Goal: Task Accomplishment & Management: Manage account settings

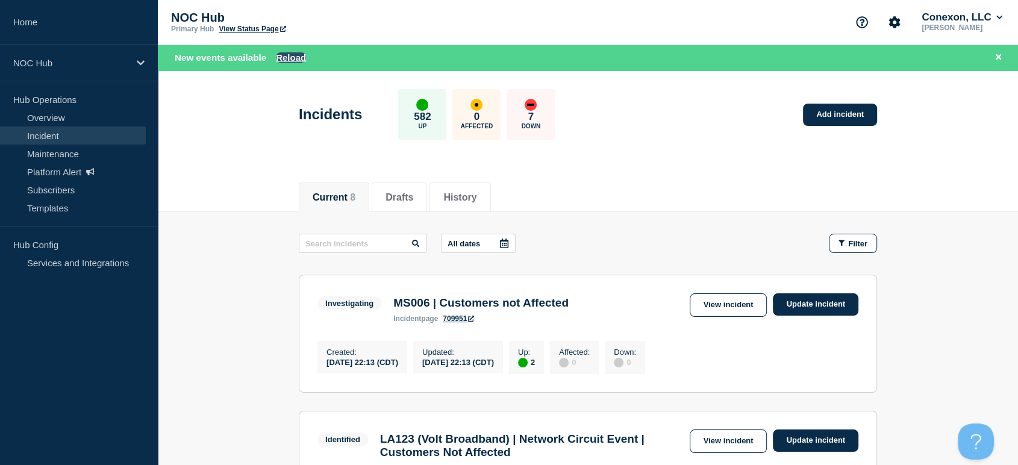
click at [294, 57] on button "Reload" at bounding box center [291, 57] width 30 height 10
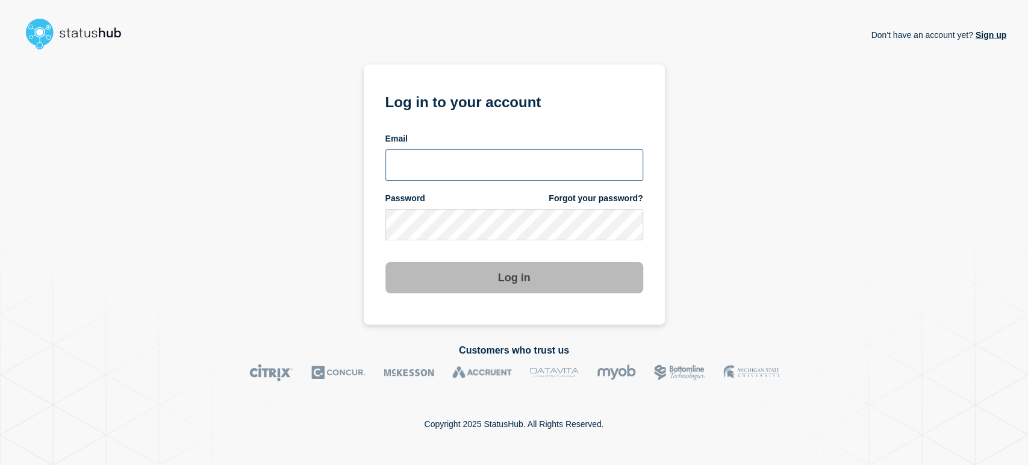
click at [431, 177] on input "email input" at bounding box center [515, 164] width 258 height 31
type input "sean.webb@conexon.us"
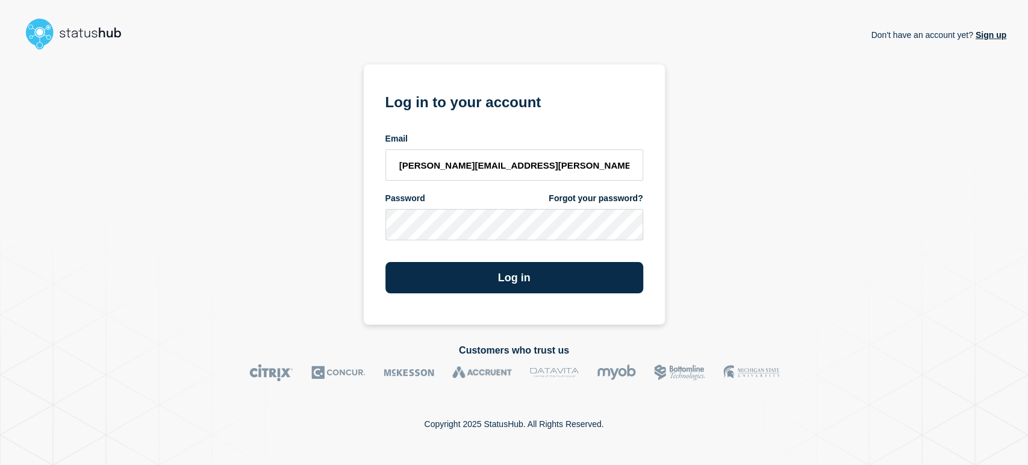
click at [386, 262] on button "Log in" at bounding box center [515, 277] width 258 height 31
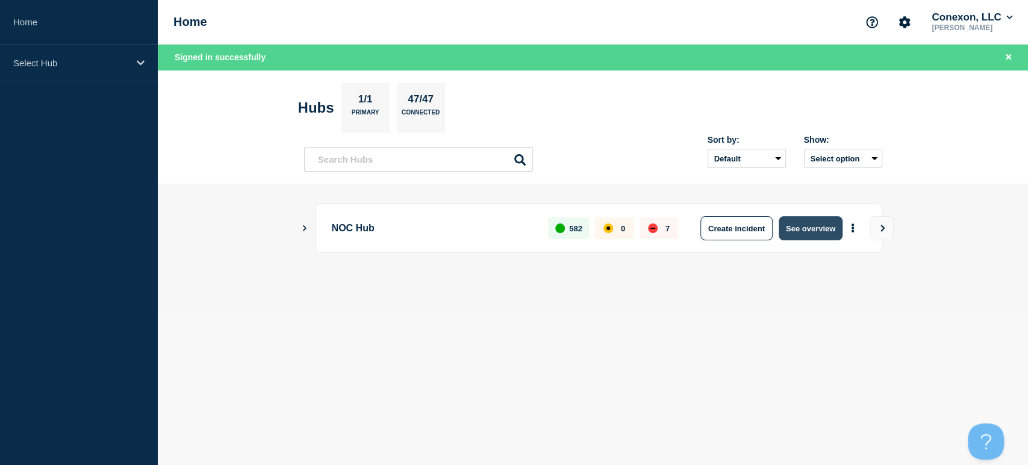
click at [805, 224] on button "See overview" at bounding box center [811, 228] width 64 height 24
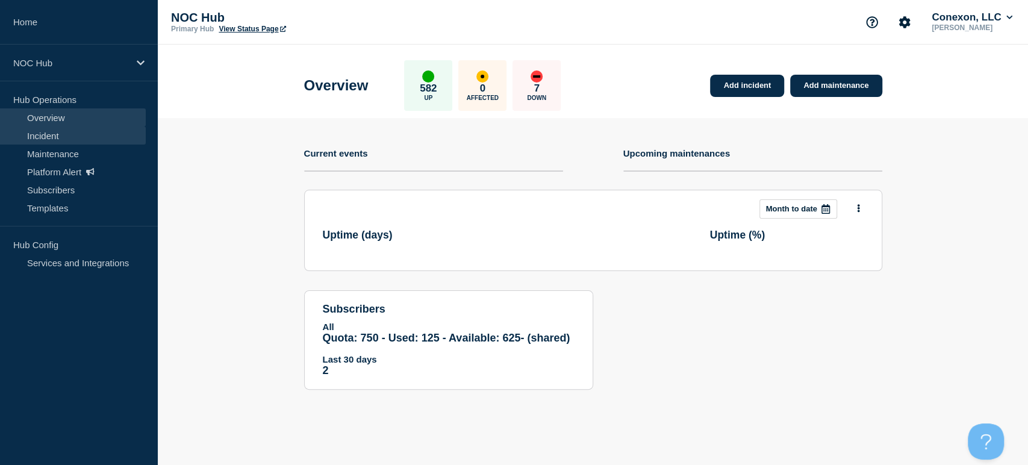
click at [54, 127] on link "Incident" at bounding box center [73, 136] width 146 height 18
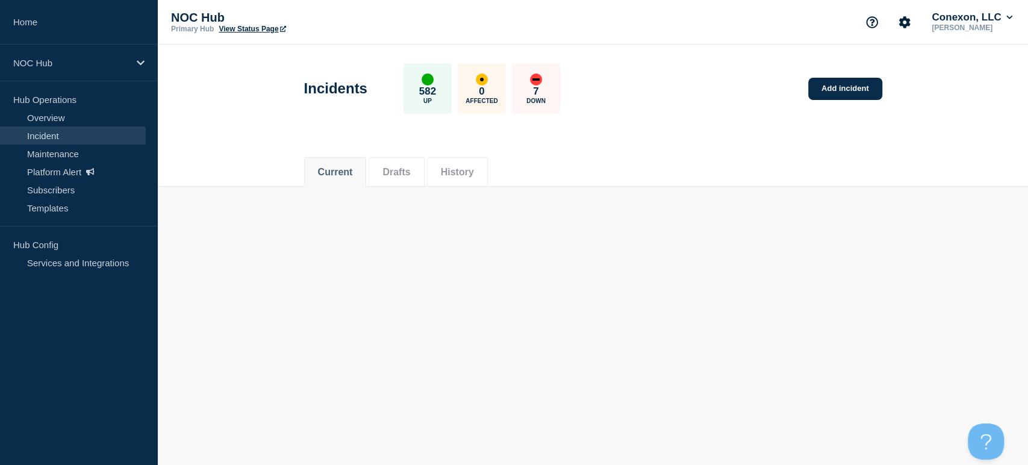
click at [46, 134] on link "Incident" at bounding box center [73, 136] width 146 height 18
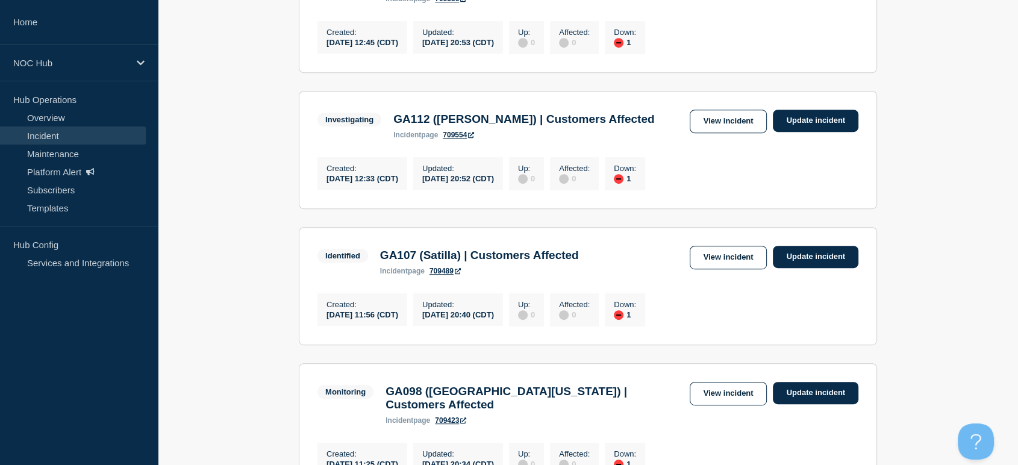
scroll to position [535, 0]
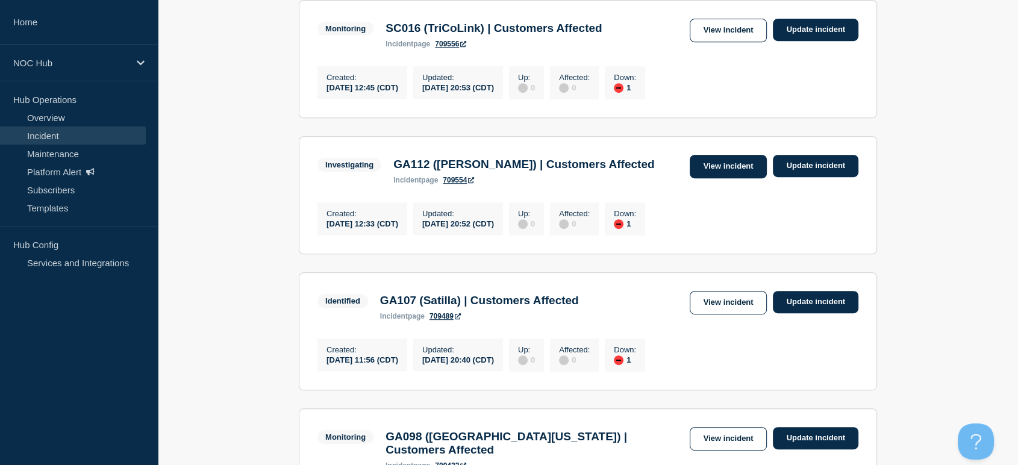
click at [723, 178] on link "View incident" at bounding box center [729, 166] width 78 height 23
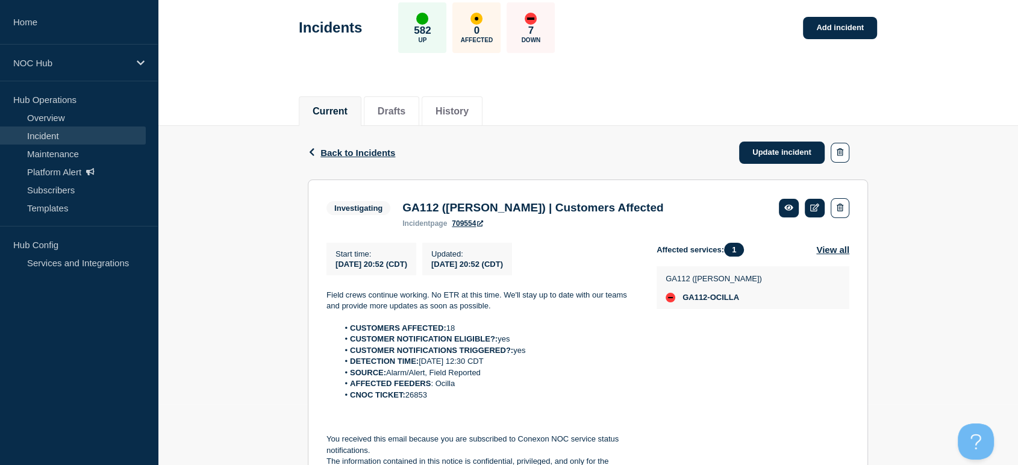
scroll to position [134, 0]
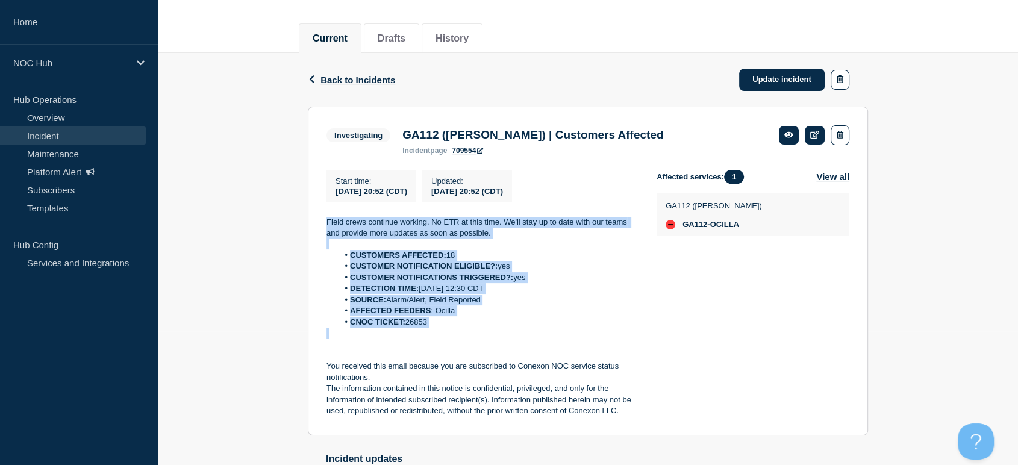
drag, startPoint x: 327, startPoint y: 213, endPoint x: 477, endPoint y: 334, distance: 192.8
click at [477, 334] on div "Start time : 2025-09-06 20:52 (CDT) Updated : 2025-09-06 20:52 (CDT) Field crew…" at bounding box center [492, 293] width 330 height 247
copy div "Field crews continue working. No ETR at this time. We'll stay up to date with o…"
click at [774, 81] on link "Update incident" at bounding box center [782, 80] width 86 height 22
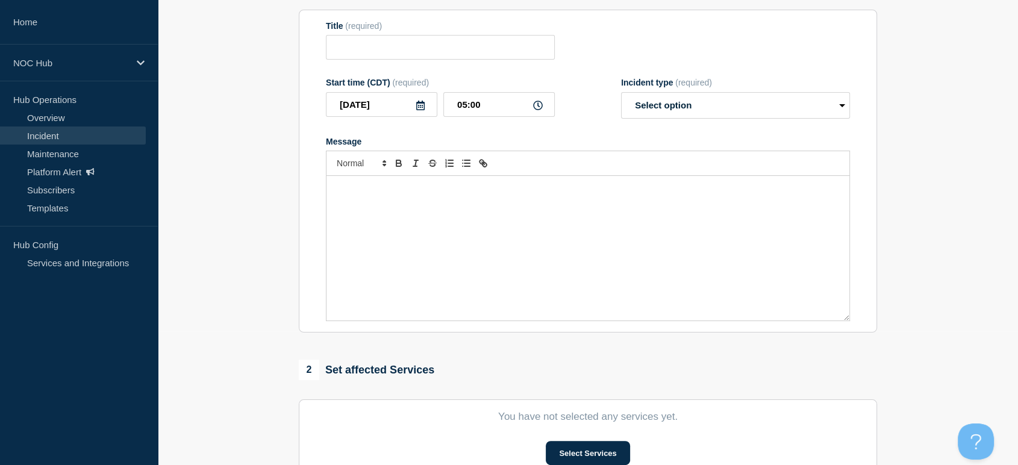
type input "GA112 ([PERSON_NAME]) | Customers Affected"
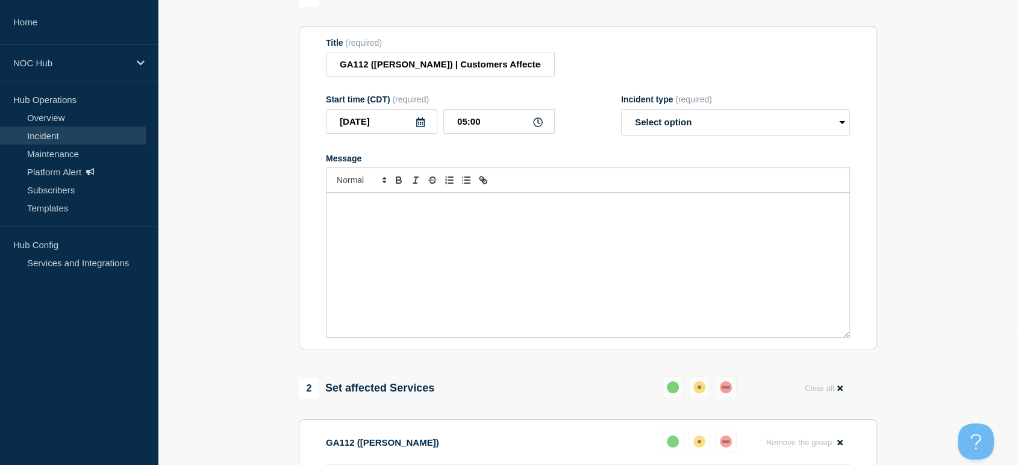
click at [519, 211] on p "Message" at bounding box center [588, 205] width 505 height 11
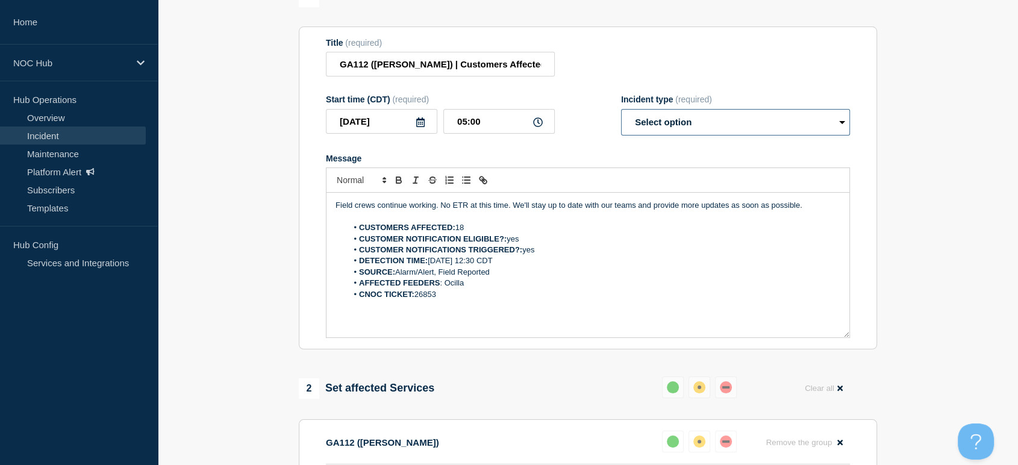
click at [645, 125] on select "Select option Investigating Identified Monitoring Resolved" at bounding box center [735, 122] width 229 height 27
select select "monitoring"
click at [621, 116] on select "Select option Investigating Identified Monitoring Resolved" at bounding box center [735, 122] width 229 height 27
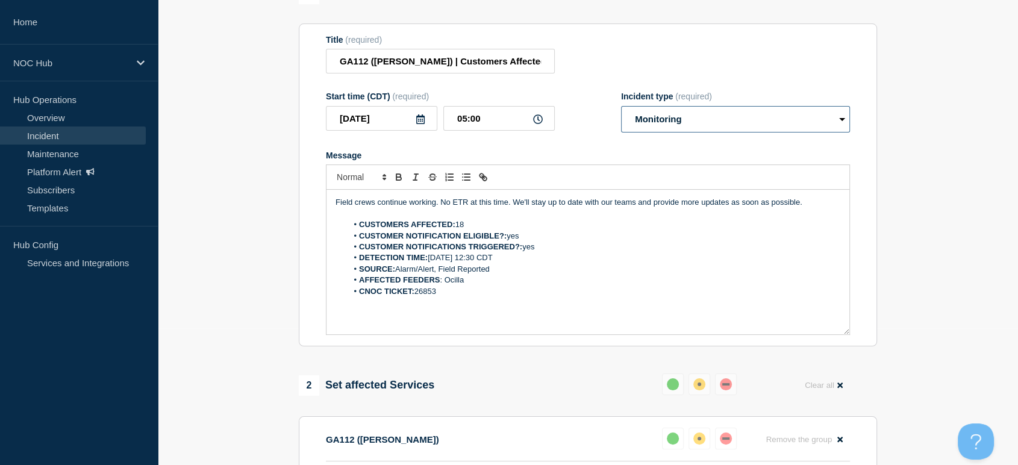
scroll to position [113, 0]
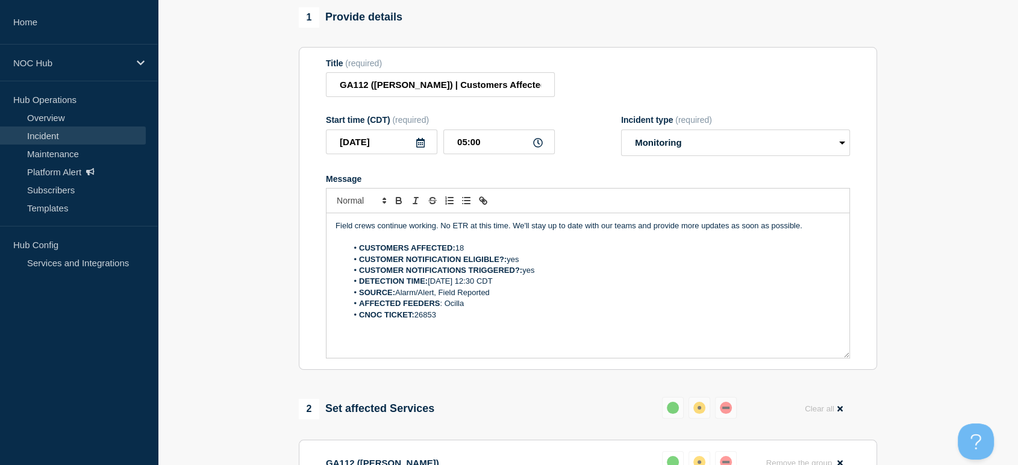
drag, startPoint x: 465, startPoint y: 253, endPoint x: 458, endPoint y: 253, distance: 7.2
click at [458, 253] on li "CUSTOMERS AFFECTED: 18" at bounding box center [594, 248] width 493 height 11
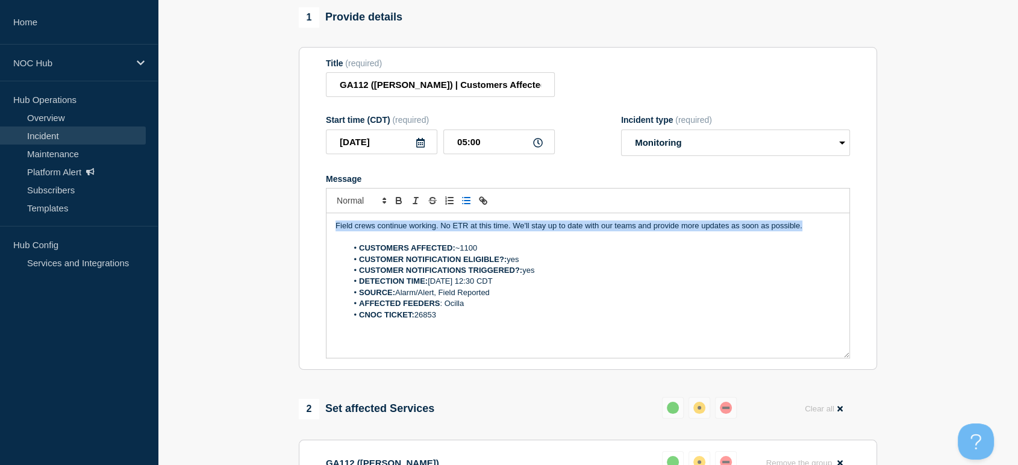
drag, startPoint x: 787, startPoint y: 231, endPoint x: 258, endPoint y: 214, distance: 529.2
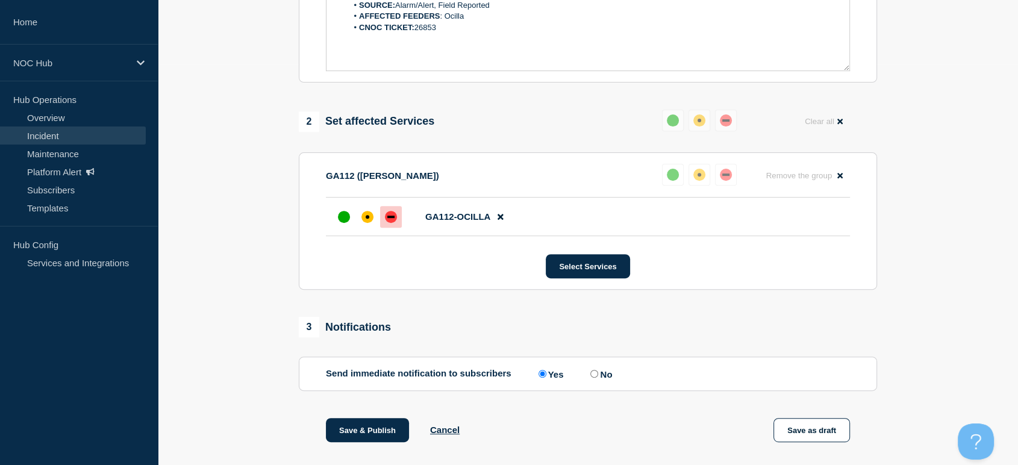
scroll to position [582, 0]
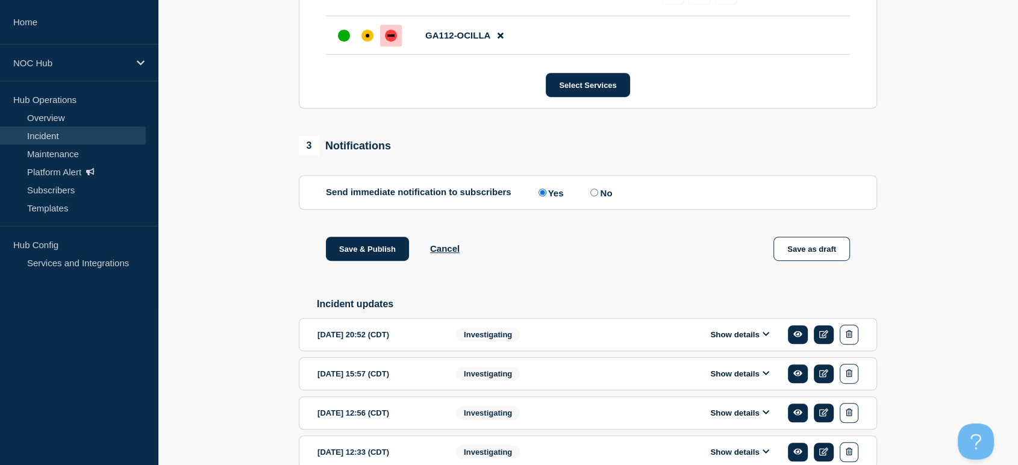
click at [598, 196] on input "No" at bounding box center [594, 193] width 8 height 8
radio input "true"
radio input "false"
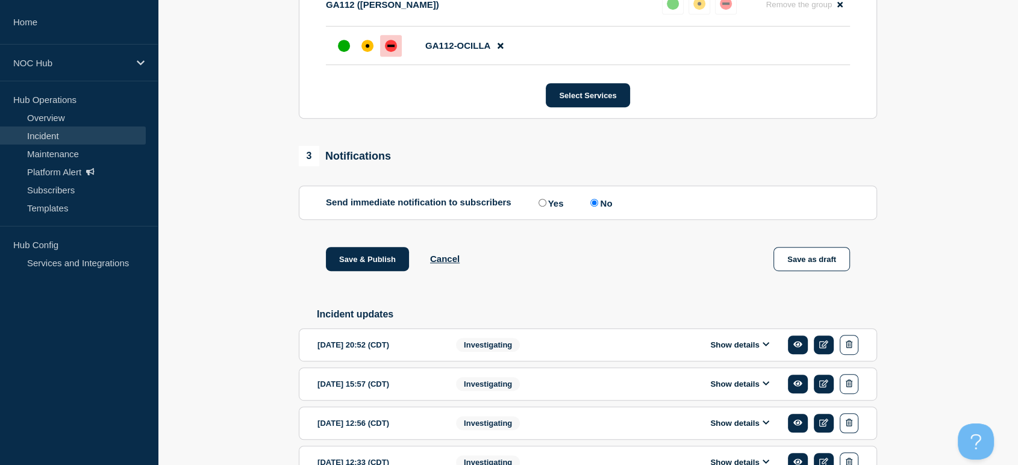
scroll to position [649, 0]
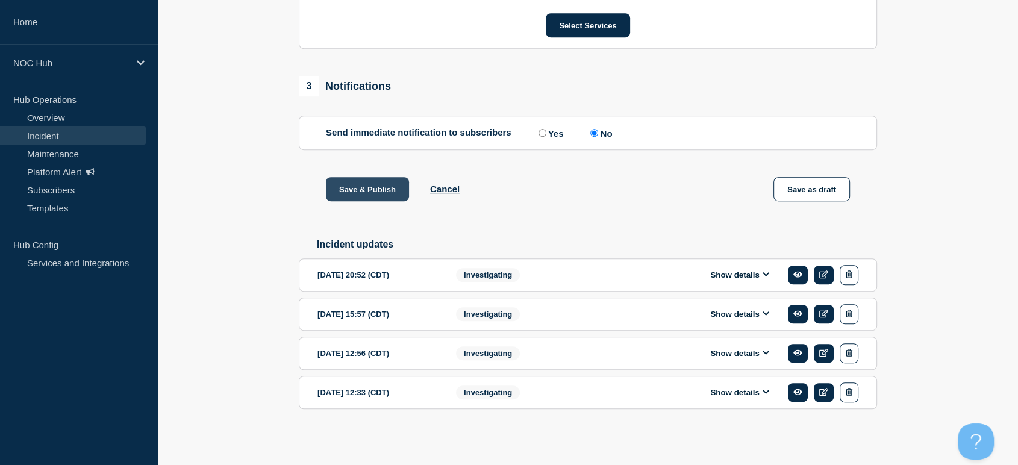
click at [371, 194] on button "Save & Publish" at bounding box center [367, 189] width 83 height 24
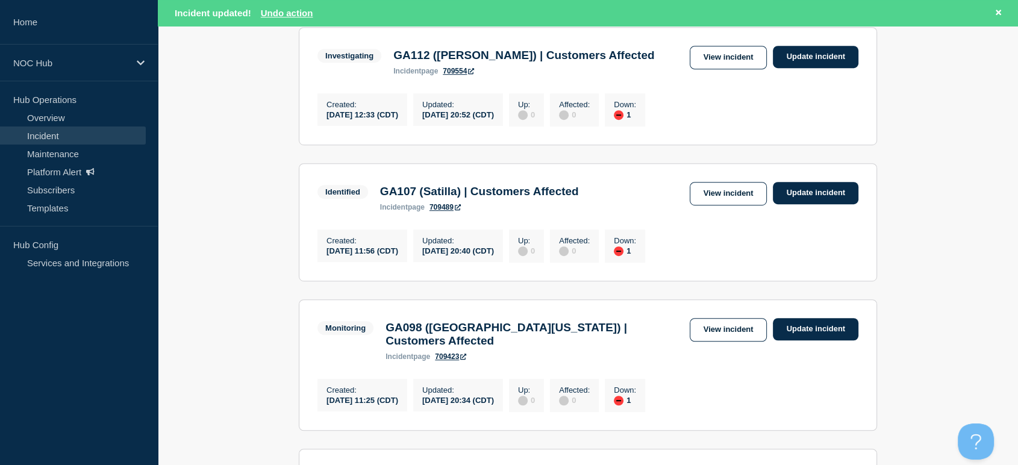
scroll to position [966, 0]
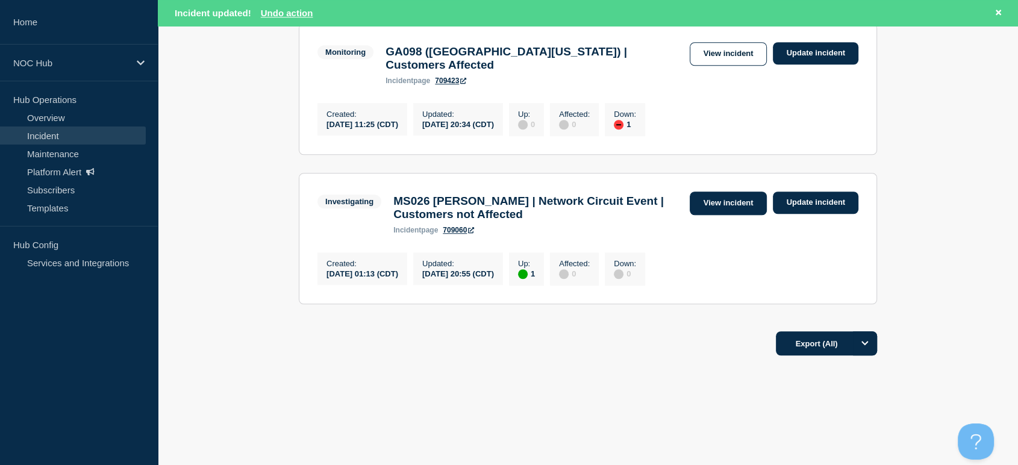
click at [698, 196] on link "View incident" at bounding box center [729, 203] width 78 height 23
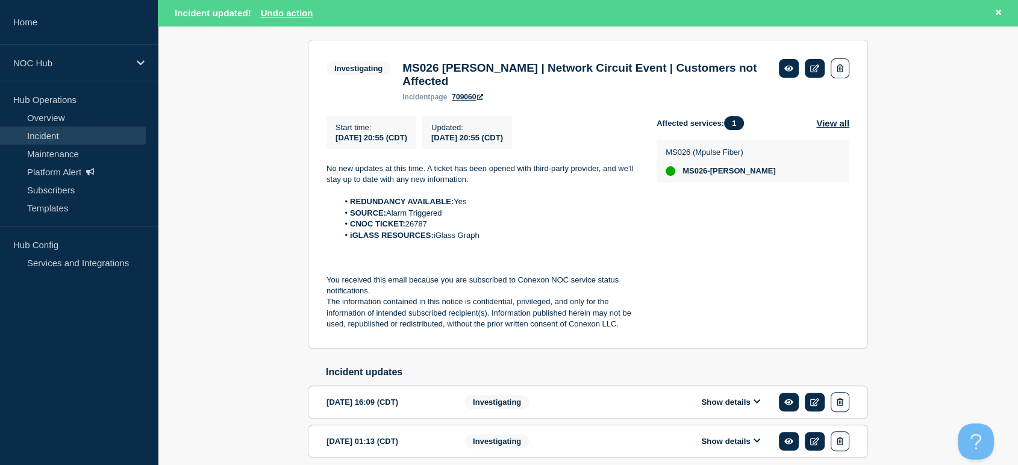
scroll to position [284, 0]
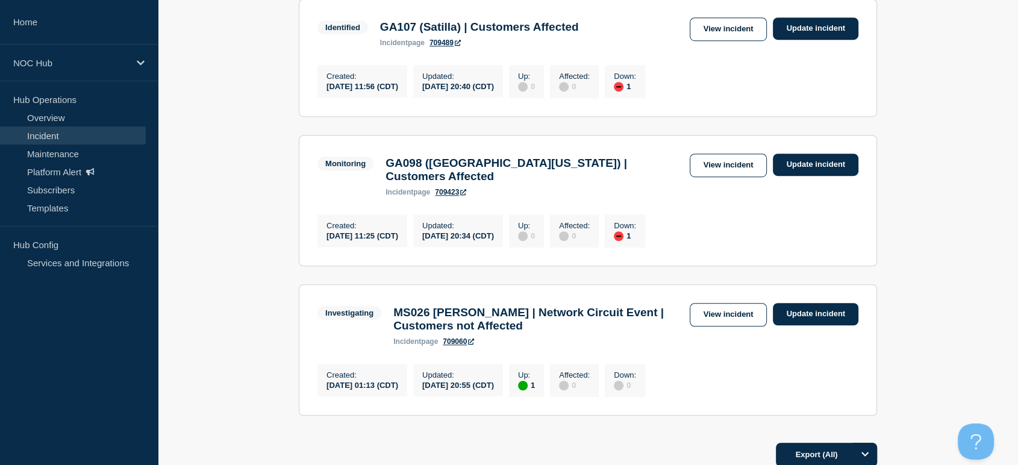
scroll to position [806, 0]
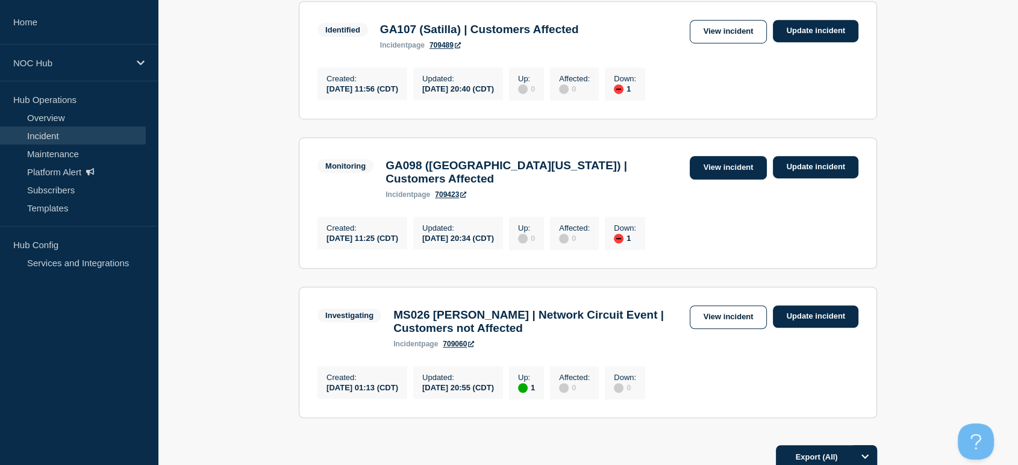
click at [695, 180] on link "View incident" at bounding box center [729, 167] width 78 height 23
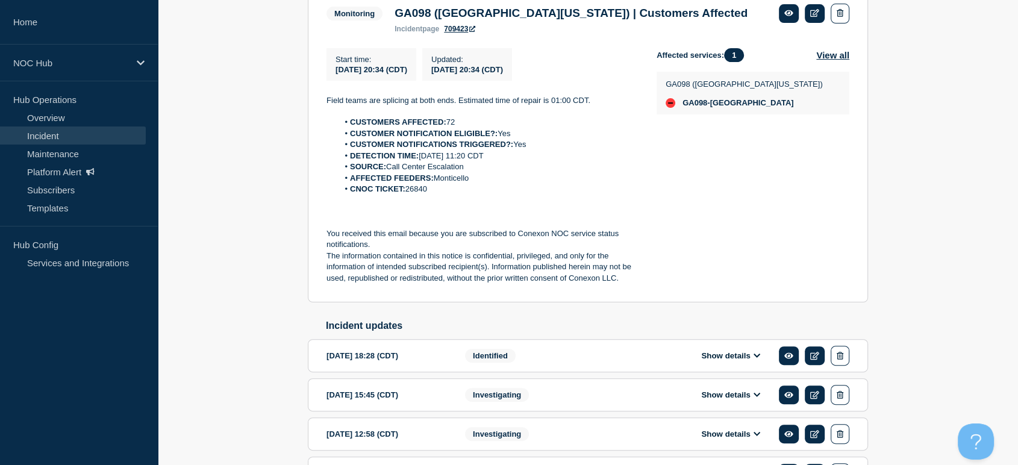
scroll to position [334, 0]
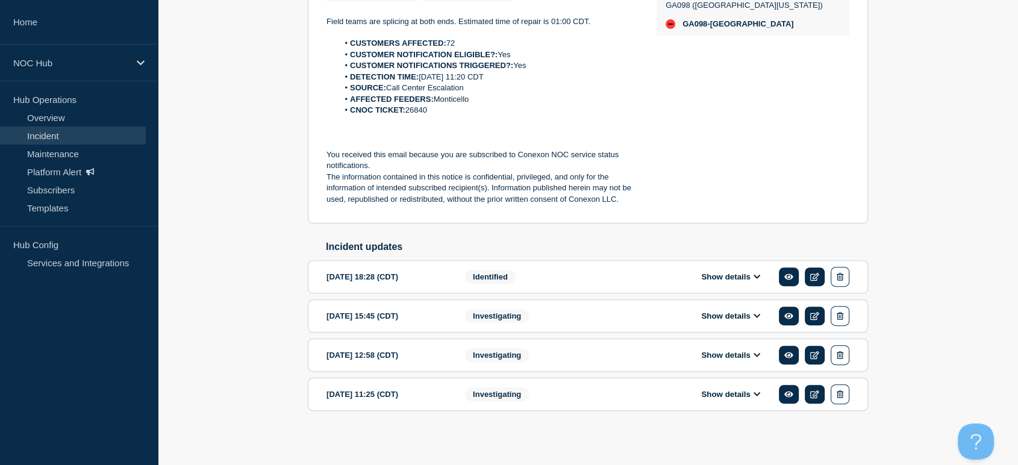
drag, startPoint x: 321, startPoint y: 21, endPoint x: 457, endPoint y: 117, distance: 167.0
click at [457, 117] on section "Monitoring GA098 (Central Georgia) | Customers Affected incident page 709423 St…" at bounding box center [588, 65] width 560 height 318
copy div "Field teams are splicing at both ends. Estimated time of repair is 01:00 CDT. C…"
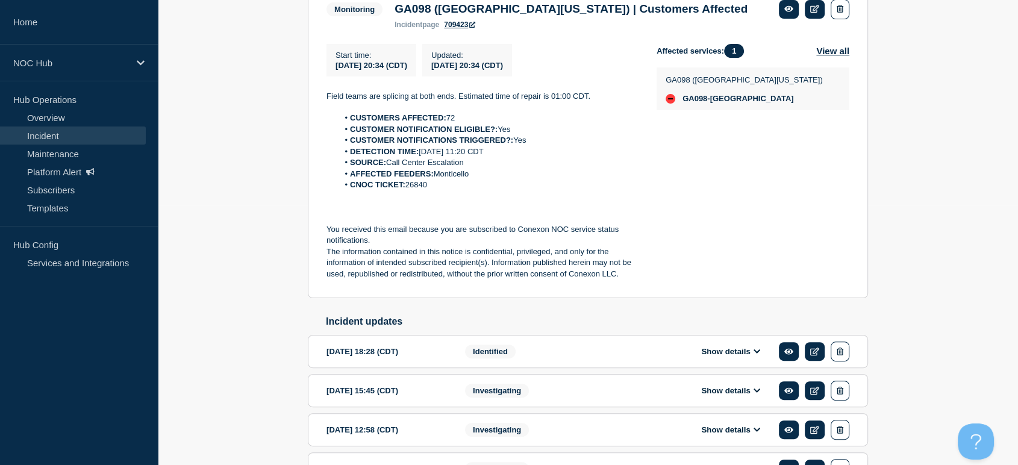
scroll to position [134, 0]
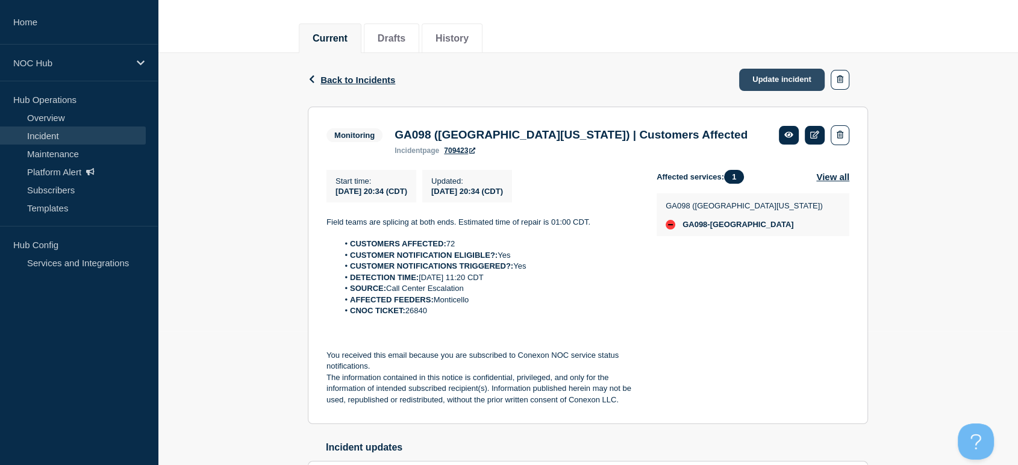
click at [768, 85] on link "Update incident" at bounding box center [782, 80] width 86 height 22
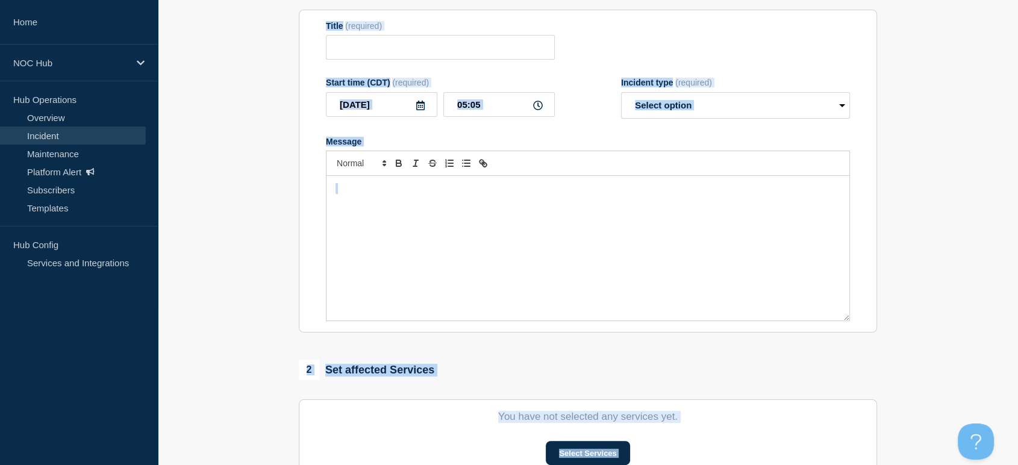
type input "GA098 ([GEOGRAPHIC_DATA][US_STATE]) | Customers Affected"
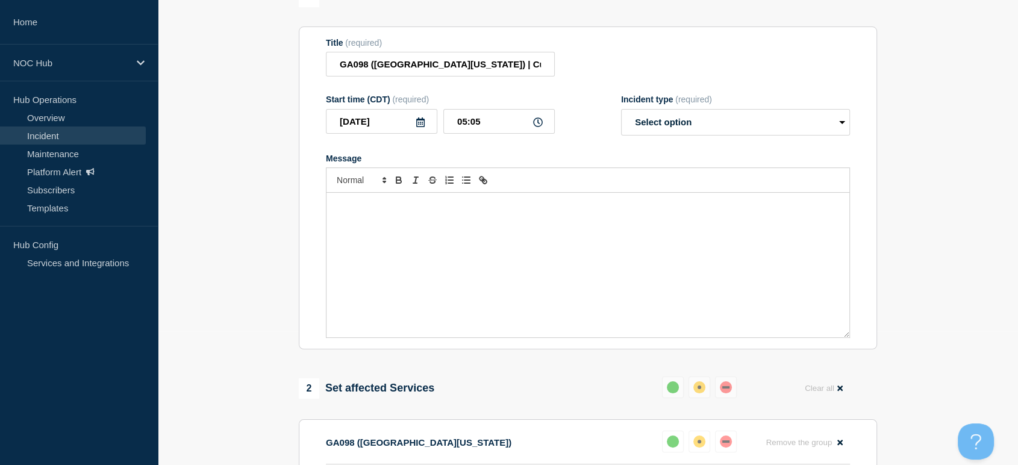
click at [466, 219] on div "Message" at bounding box center [588, 265] width 523 height 145
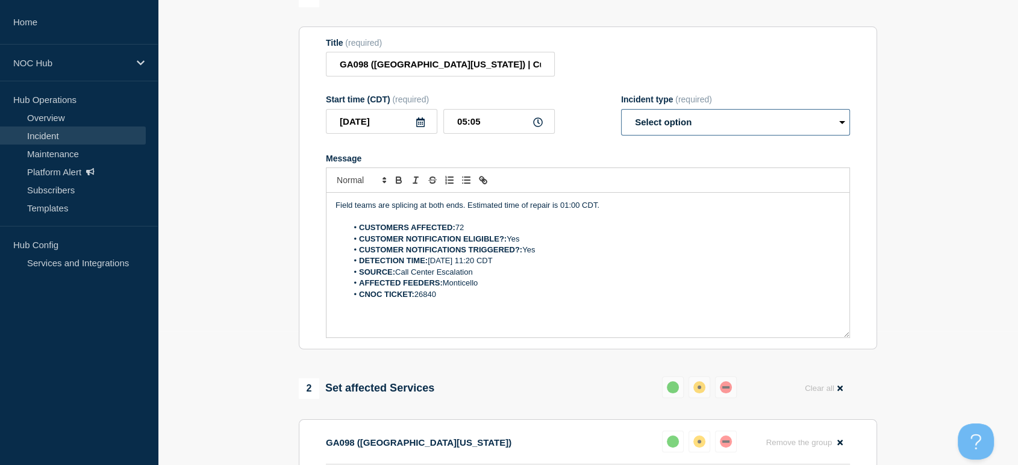
drag, startPoint x: 688, startPoint y: 121, endPoint x: 678, endPoint y: 138, distance: 19.7
click at [688, 121] on select "Select option Investigating Identified Monitoring Resolved" at bounding box center [735, 122] width 229 height 27
select select "resolved"
click at [621, 116] on select "Select option Investigating Identified Monitoring Resolved" at bounding box center [735, 122] width 229 height 27
click at [637, 211] on p "Field teams are splicing at both ends. Estimated time of repair is 01:00 CDT." at bounding box center [588, 205] width 505 height 11
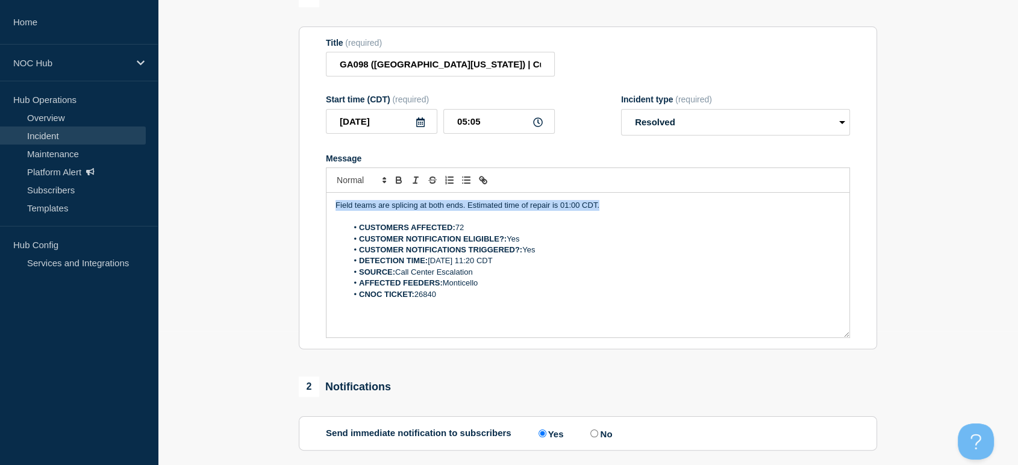
drag, startPoint x: 618, startPoint y: 210, endPoint x: 181, endPoint y: 192, distance: 436.5
click at [165, 190] on section "1 Provide details Title (required) GA098 (Central Georgia) | Customers Affected…" at bounding box center [588, 387] width 860 height 800
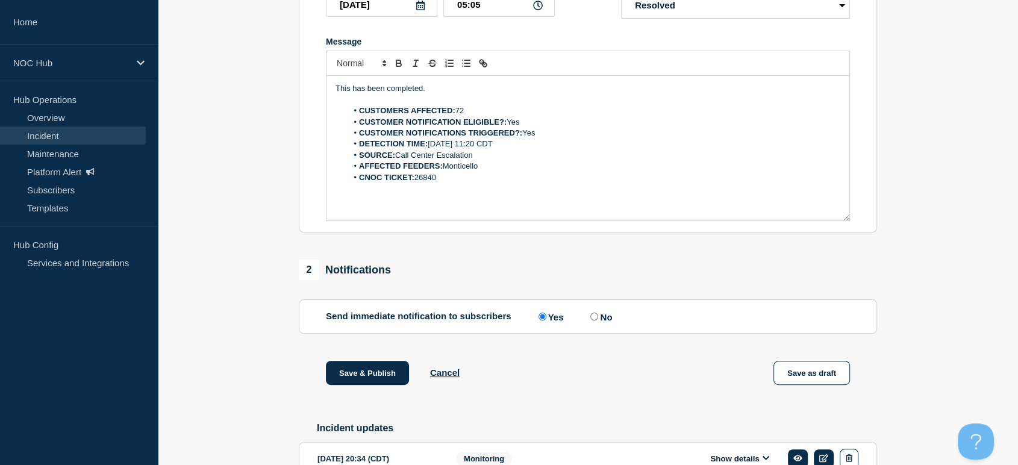
scroll to position [334, 0]
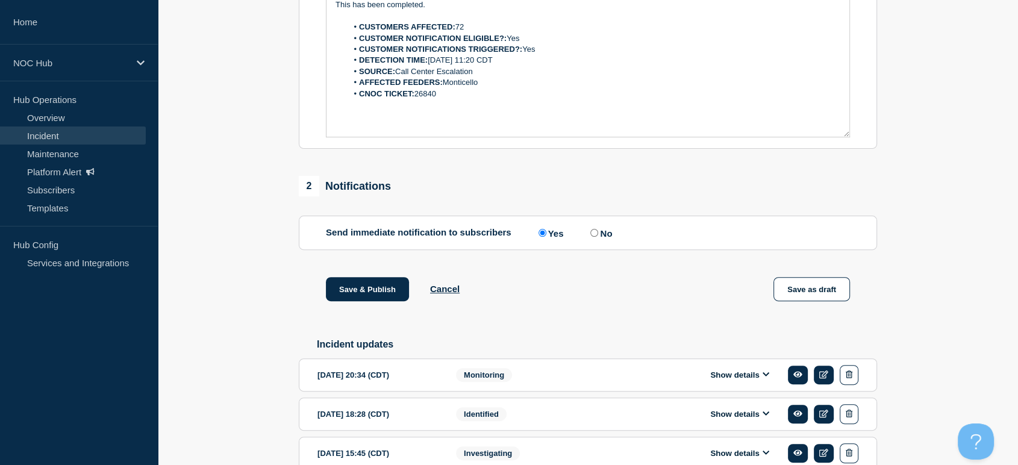
click at [595, 237] on input "No" at bounding box center [594, 233] width 8 height 8
radio input "true"
radio input "false"
click at [348, 301] on button "Save & Publish" at bounding box center [367, 289] width 83 height 24
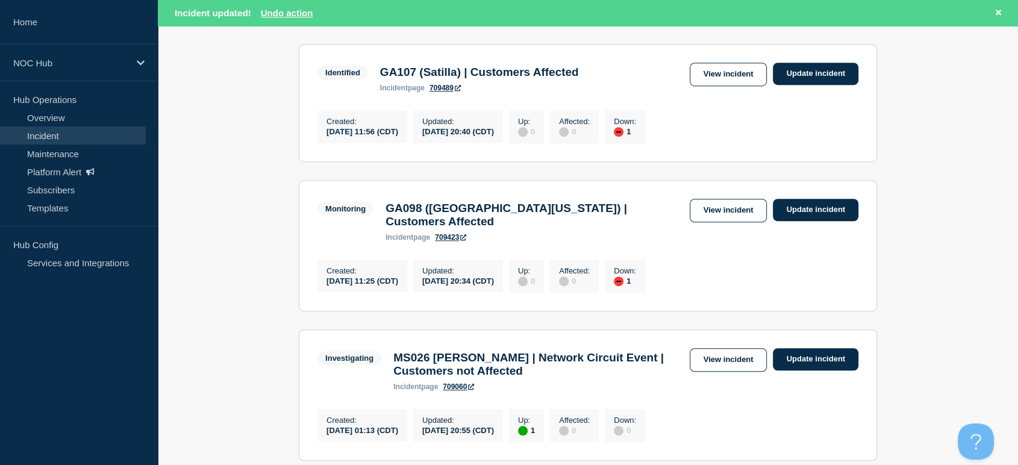
scroll to position [765, 0]
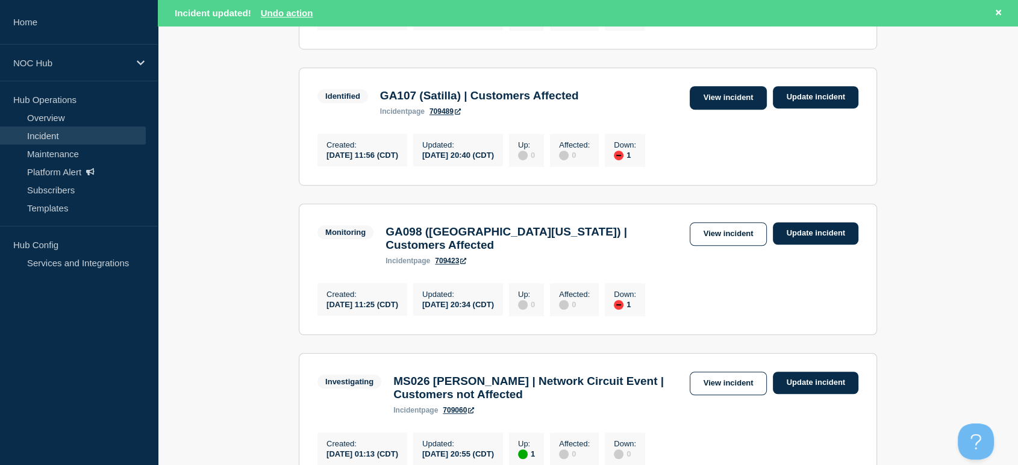
click at [719, 108] on link "View incident" at bounding box center [729, 97] width 78 height 23
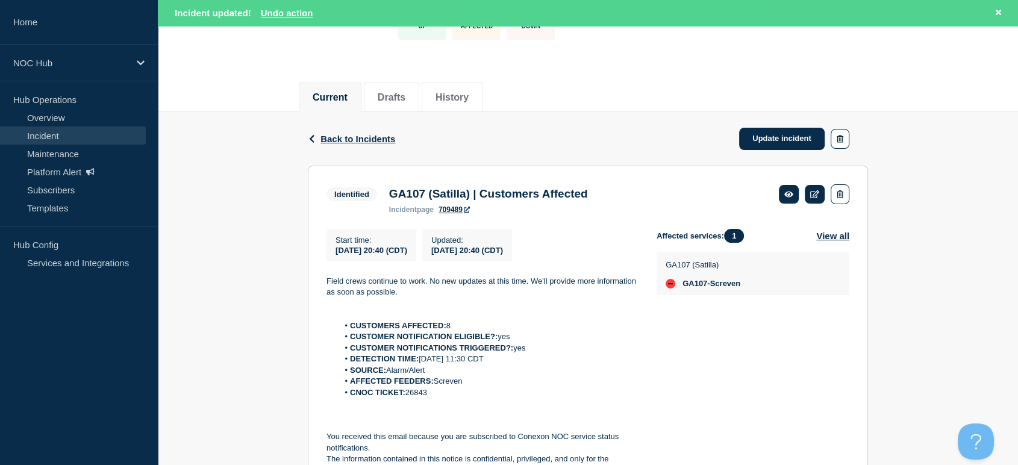
scroll to position [201, 0]
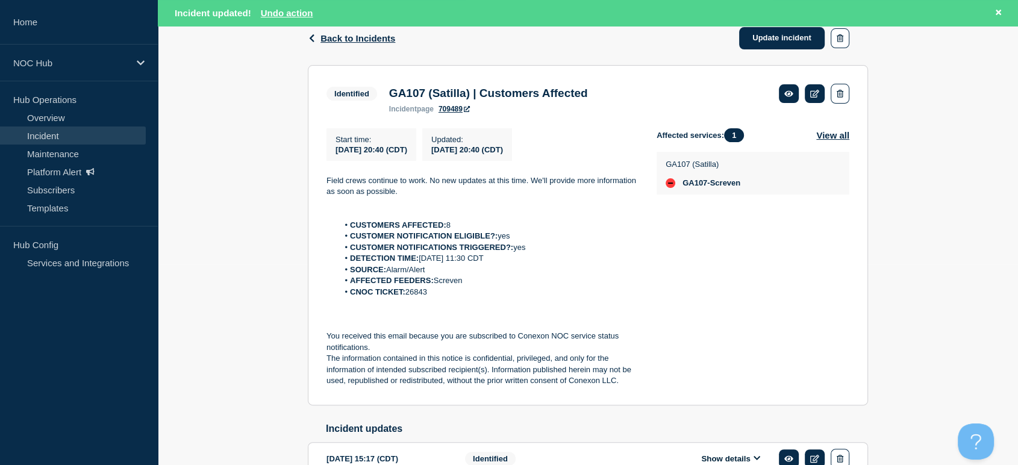
drag, startPoint x: 428, startPoint y: 296, endPoint x: 408, endPoint y: 299, distance: 20.8
click at [408, 298] on li "CNOC TICKET: 26843" at bounding box center [488, 292] width 299 height 11
copy li "26843"
drag, startPoint x: 322, startPoint y: 184, endPoint x: 504, endPoint y: 293, distance: 211.3
click at [507, 293] on section "Identified GA107 (Satilla) | Customers Affected incident page 709489 Start time…" at bounding box center [588, 235] width 560 height 340
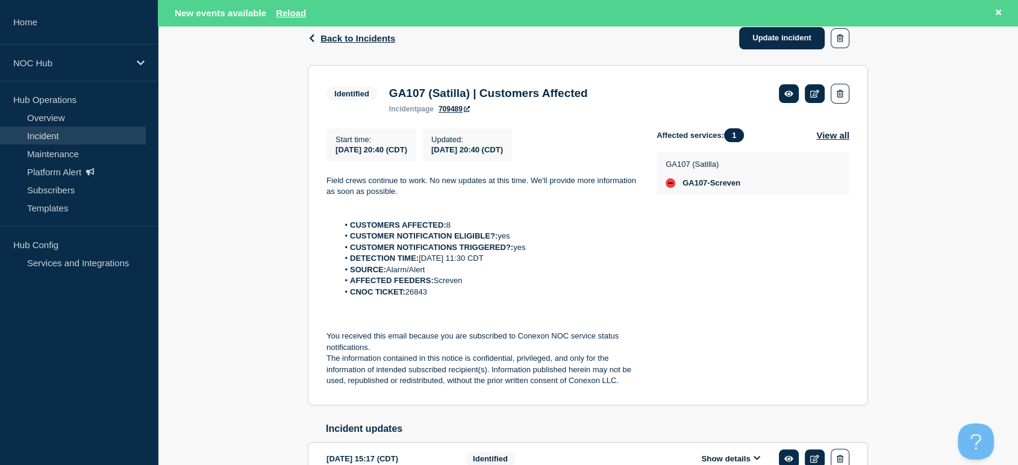
copy div "Field crews continue to work. No new updates at this time. We'll provide more i…"
click at [786, 42] on link "Update incident" at bounding box center [782, 38] width 86 height 22
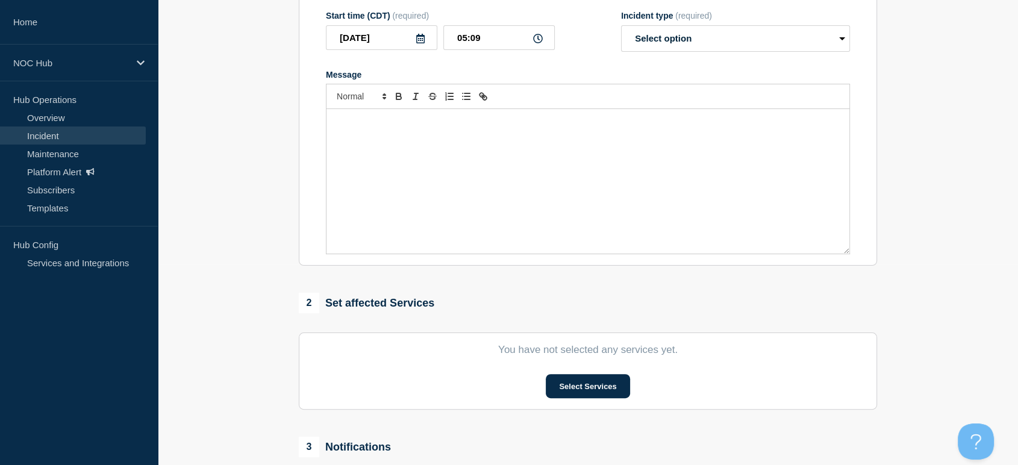
type input "GA107 (Satilla) | Customers Affected"
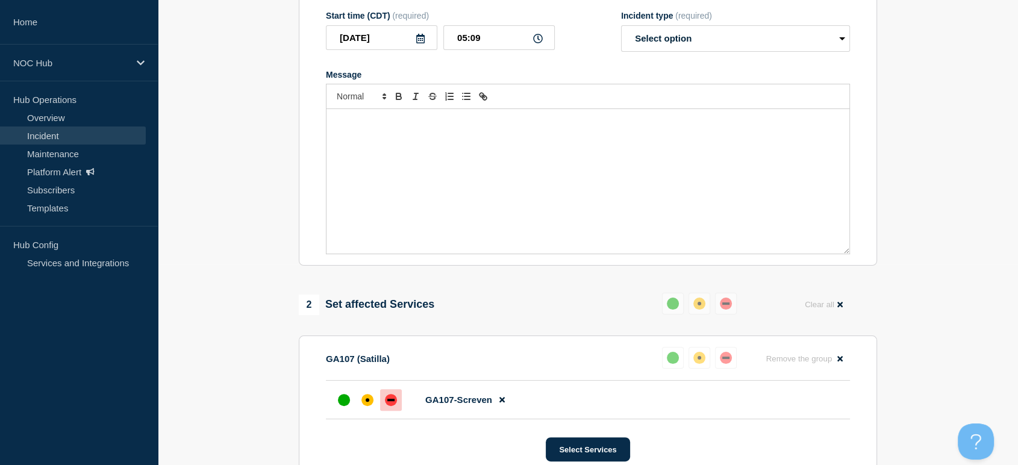
click at [424, 182] on div "Message" at bounding box center [588, 181] width 523 height 145
paste div "Message"
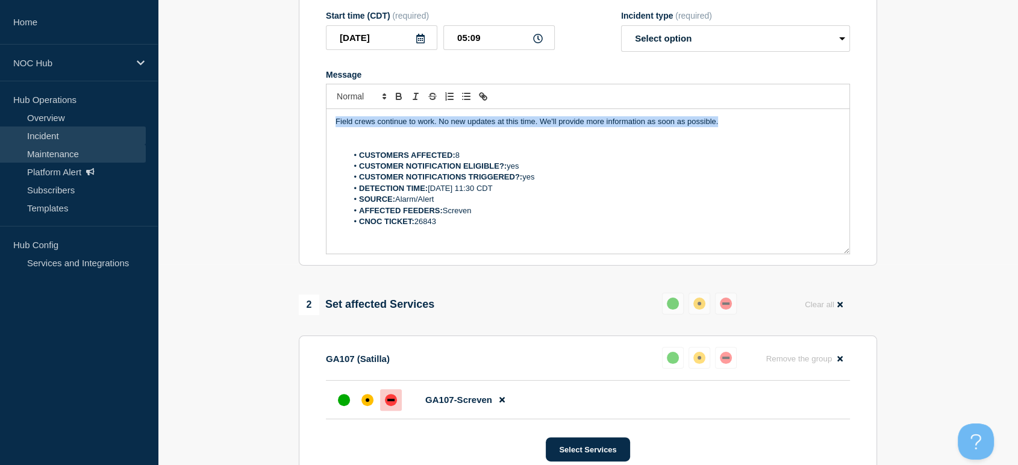
drag, startPoint x: 736, startPoint y: 149, endPoint x: 123, endPoint y: 152, distance: 612.7
click at [89, 148] on div "Home NOC Hub Hub Operations Overview Incident Maintenance Platform Alert Subscr…" at bounding box center [509, 344] width 1018 height 1090
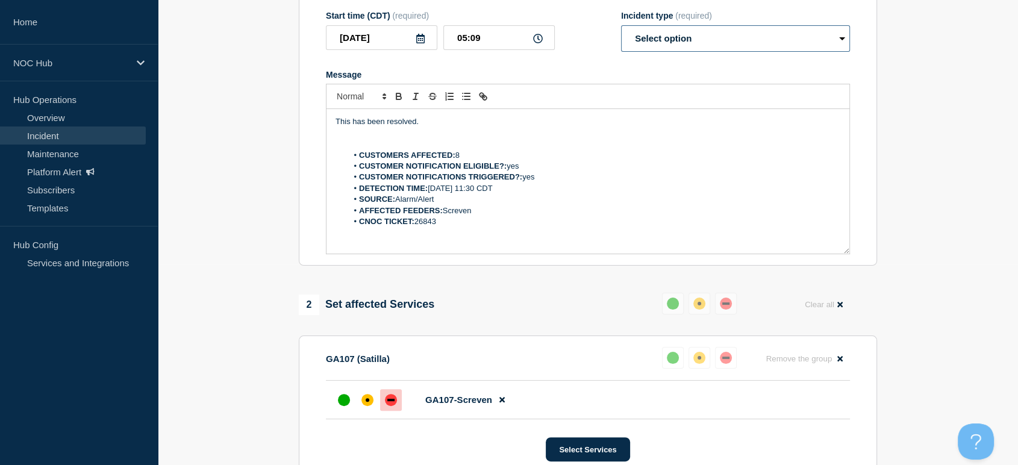
click at [674, 52] on select "Select option Investigating Identified Monitoring Resolved" at bounding box center [735, 38] width 229 height 27
select select "resolved"
click at [621, 49] on select "Select option Investigating Identified Monitoring Resolved" at bounding box center [735, 38] width 229 height 27
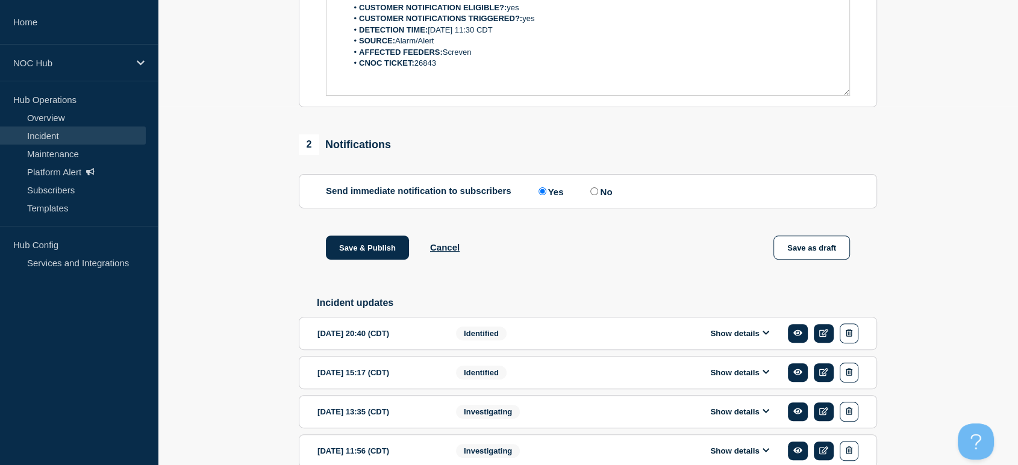
scroll to position [442, 0]
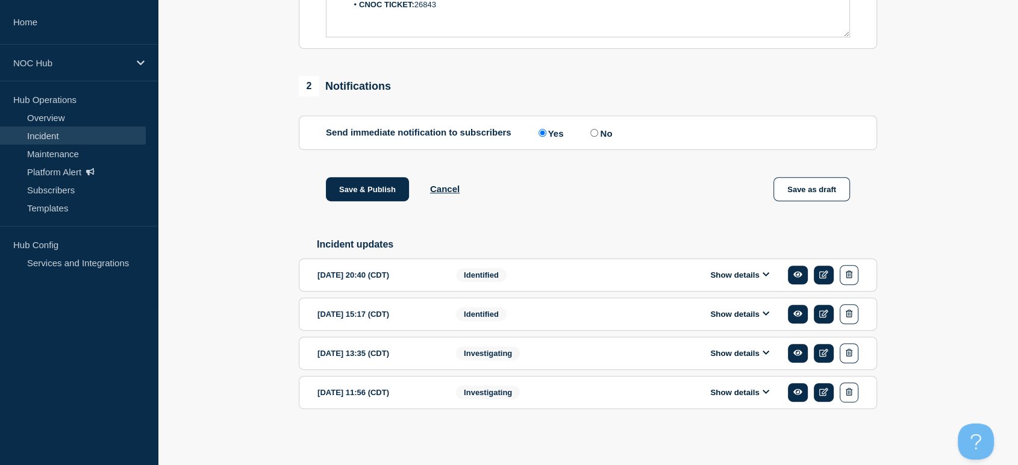
click at [596, 135] on input "No" at bounding box center [594, 133] width 8 height 8
radio input "true"
radio input "false"
click at [355, 196] on button "Save & Publish" at bounding box center [367, 189] width 83 height 24
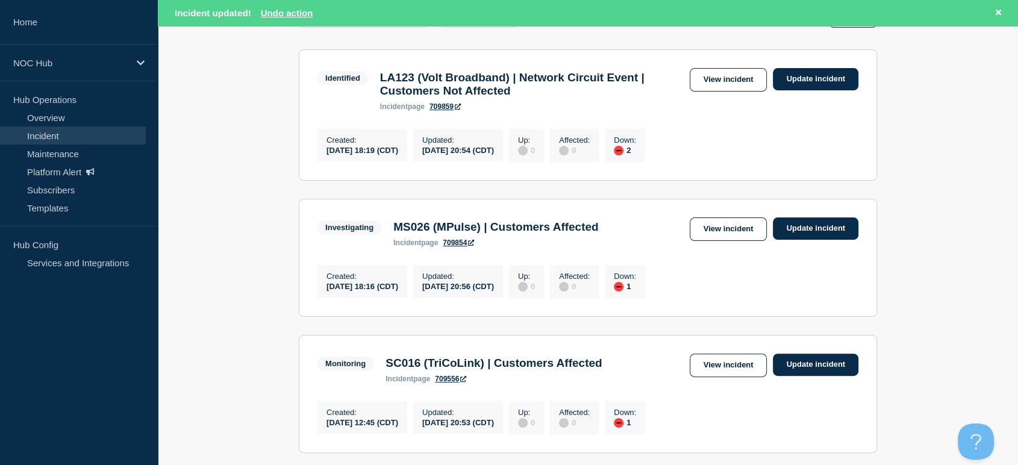
scroll to position [223, 0]
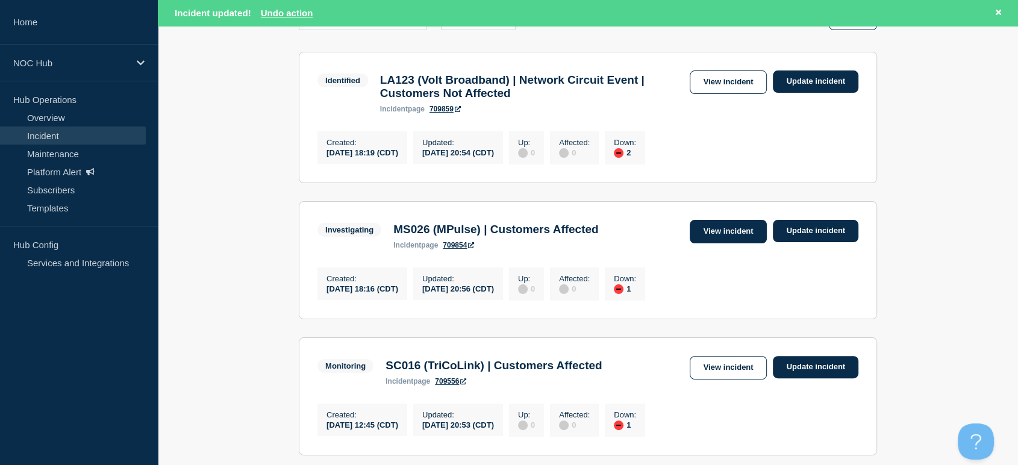
click at [707, 243] on link "View incident" at bounding box center [729, 231] width 78 height 23
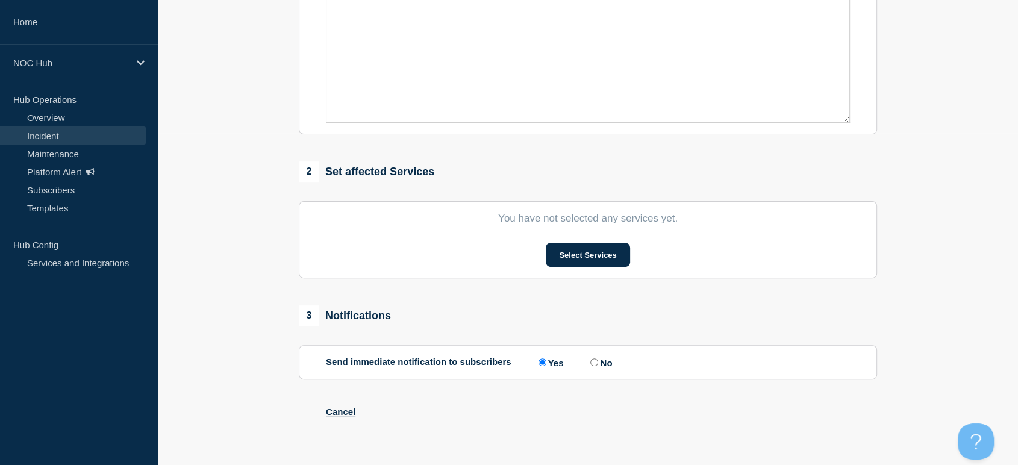
type input "GA107 (Satilla) | Customers Affected"
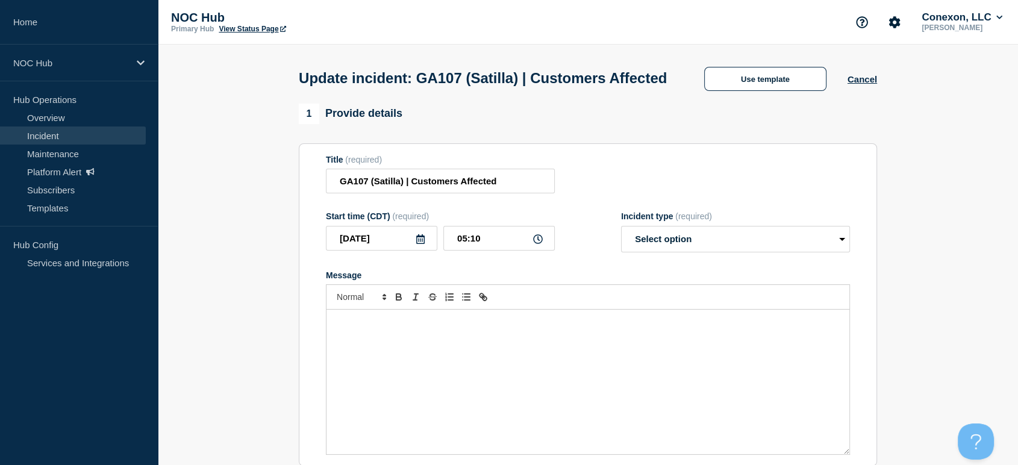
click at [67, 129] on link "Incident" at bounding box center [73, 136] width 146 height 18
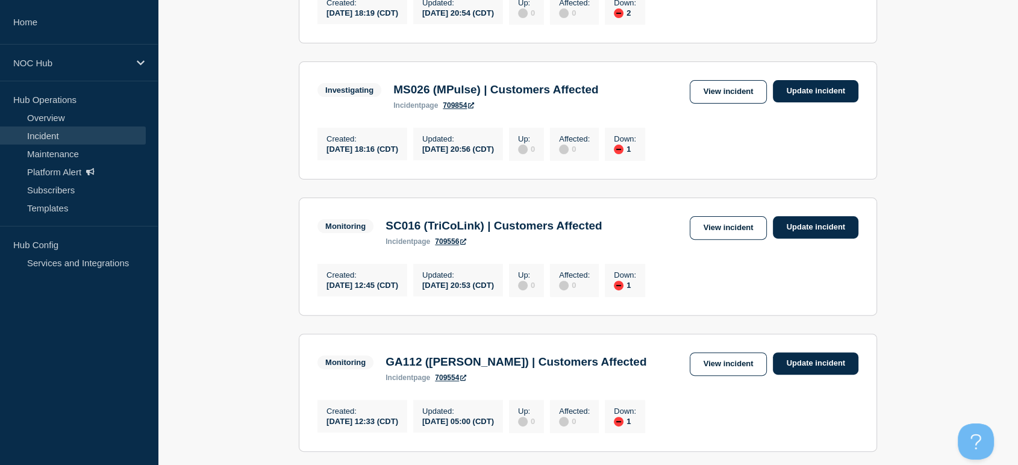
scroll to position [258, 0]
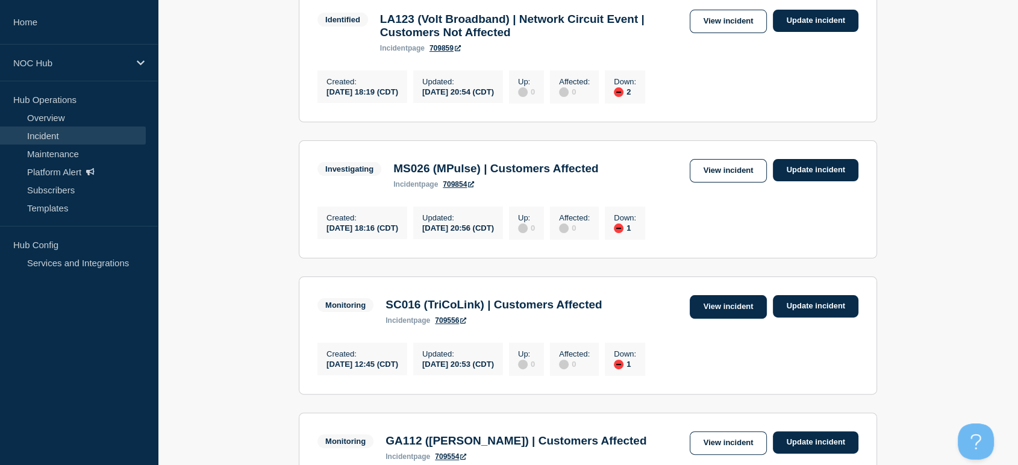
click at [708, 319] on link "View incident" at bounding box center [729, 306] width 78 height 23
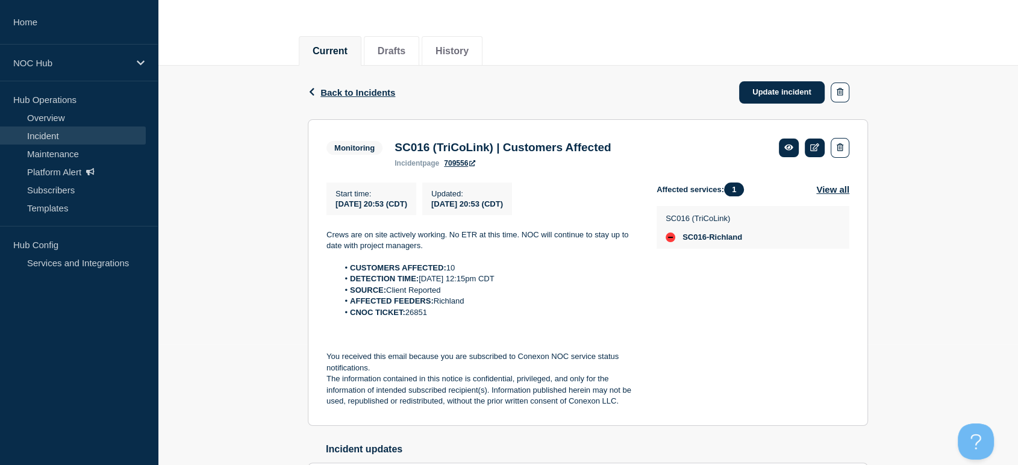
scroll to position [253, 0]
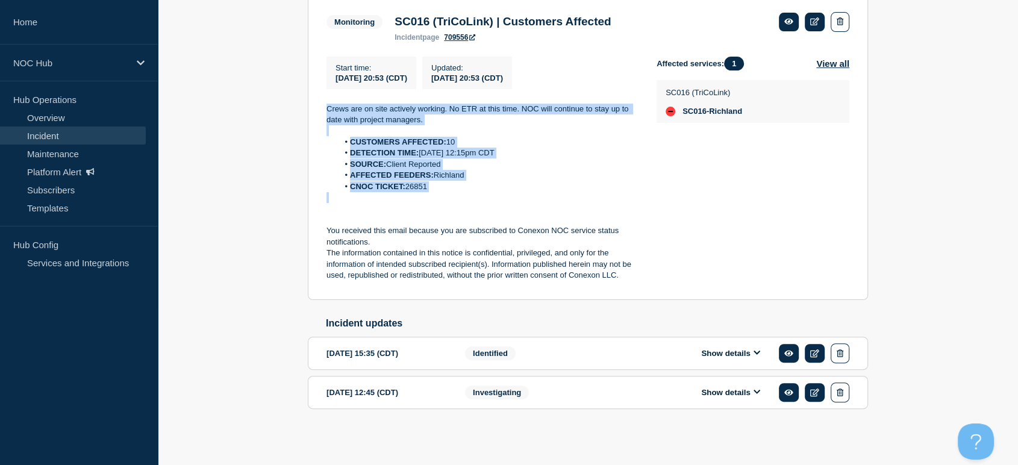
drag, startPoint x: 451, startPoint y: 192, endPoint x: 319, endPoint y: 92, distance: 165.6
click at [319, 92] on section "Monitoring SC016 (TriCoLink) | Customers Affected incident page 709556 Start ti…" at bounding box center [588, 146] width 560 height 307
copy div "Crews are on site actively working. No ETR at this time. NOC will continue to s…"
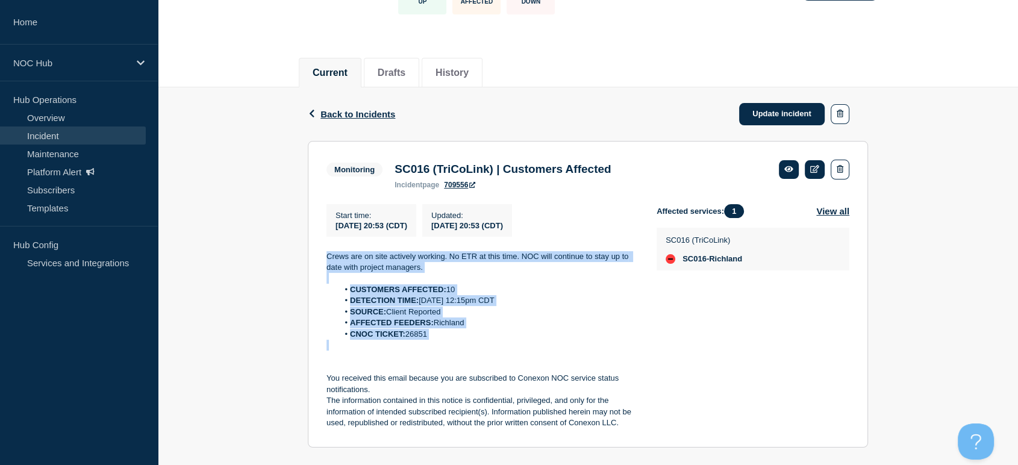
scroll to position [0, 0]
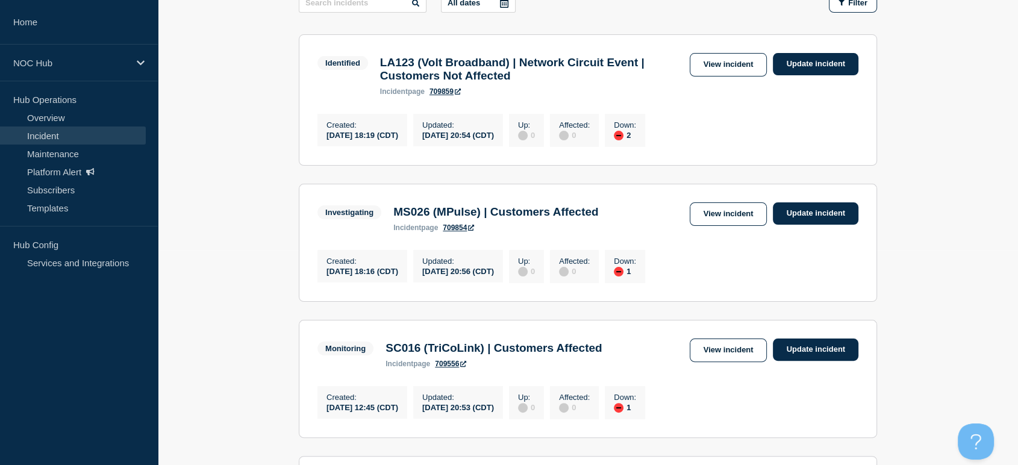
scroll to position [192, 0]
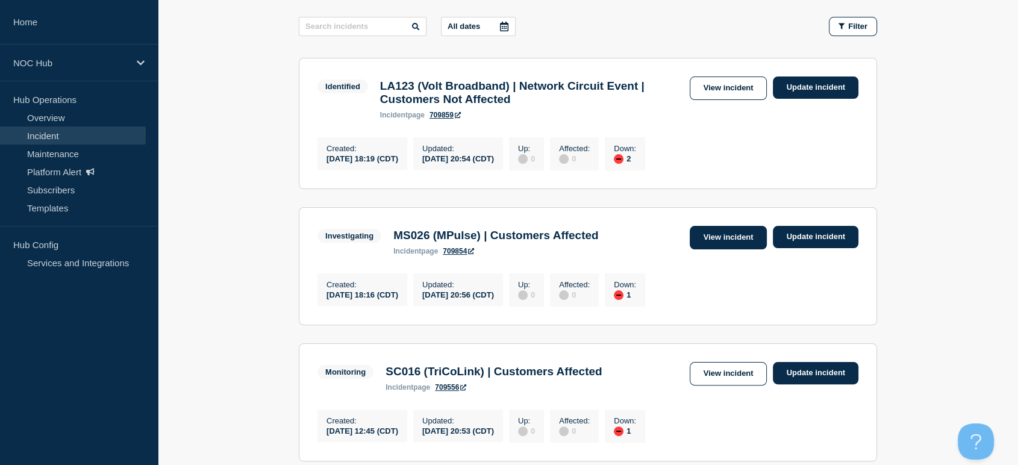
click at [721, 242] on link "View incident" at bounding box center [729, 237] width 78 height 23
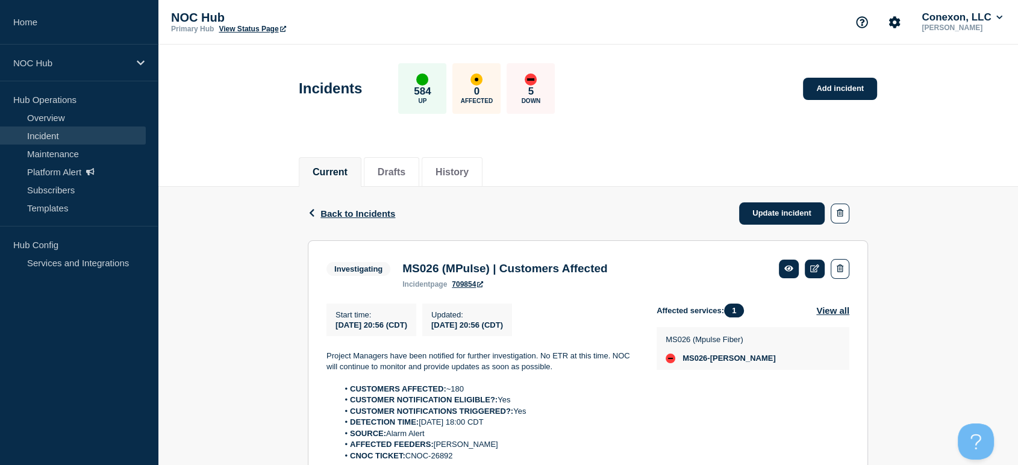
scroll to position [134, 0]
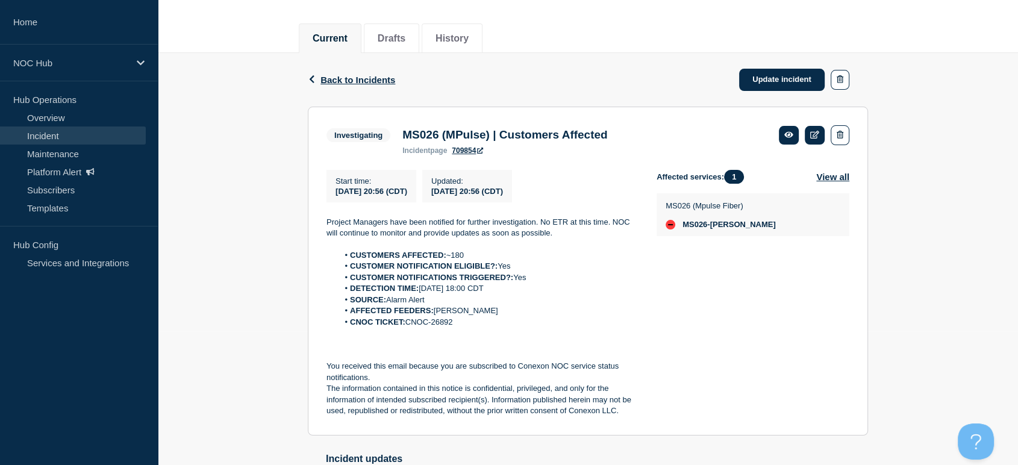
drag, startPoint x: 453, startPoint y: 328, endPoint x: 434, endPoint y: 330, distance: 19.4
click at [434, 328] on li "CNOC TICKET: CNOC-26892" at bounding box center [488, 322] width 299 height 11
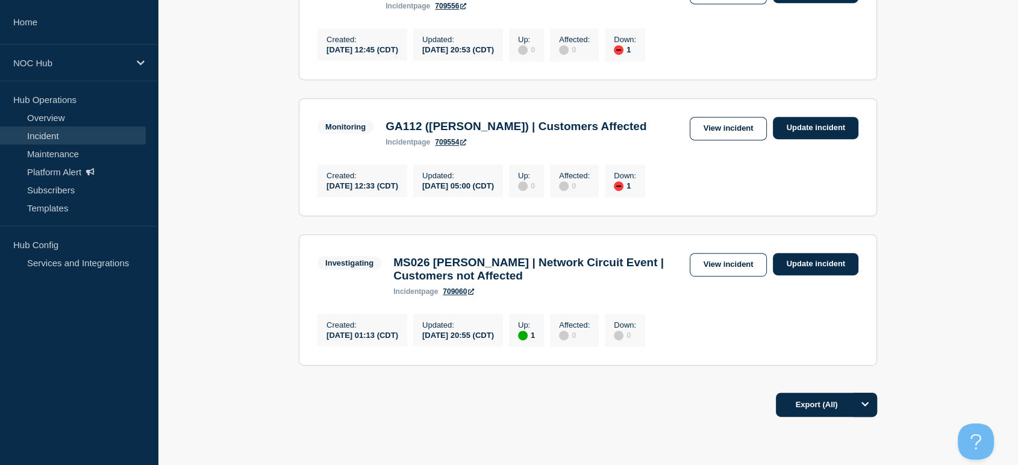
scroll to position [593, 0]
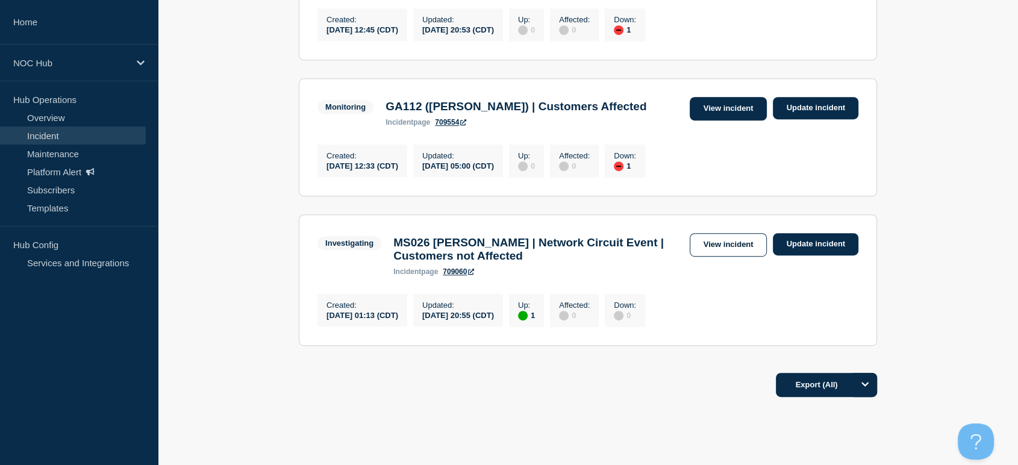
click at [717, 120] on link "View incident" at bounding box center [729, 108] width 78 height 23
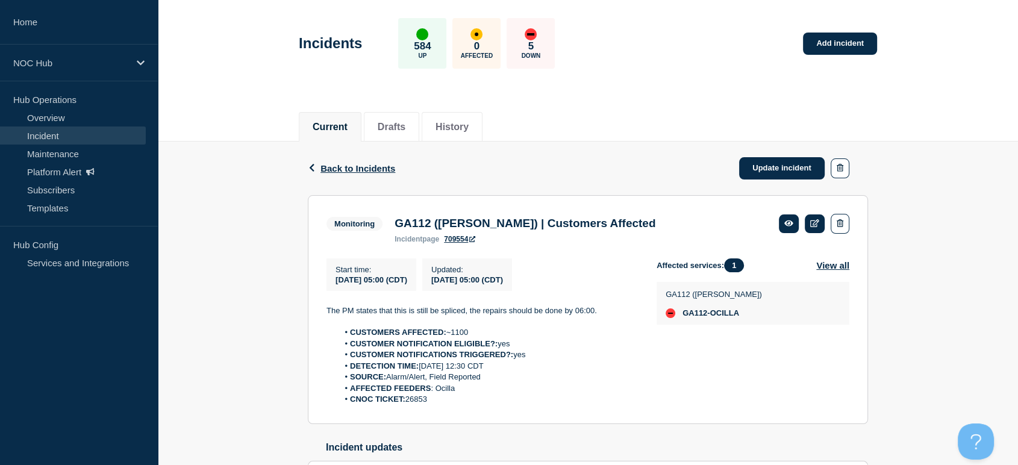
scroll to position [134, 0]
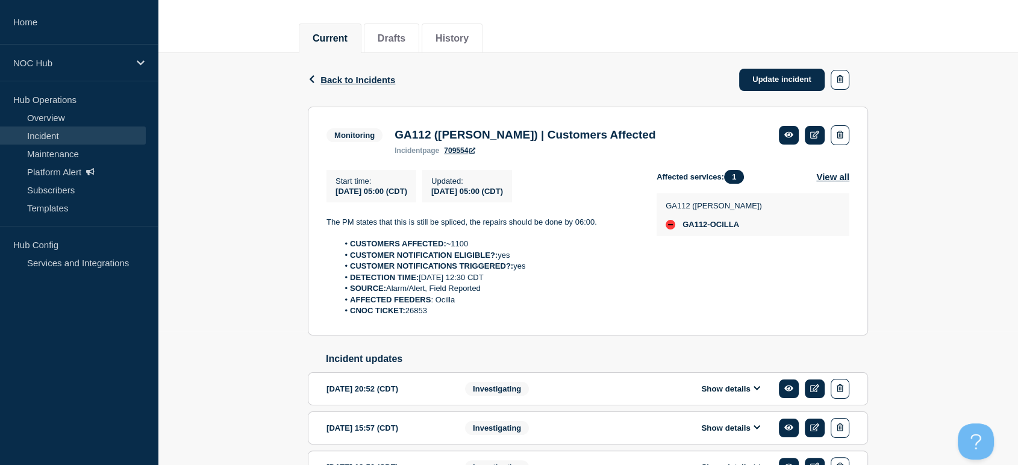
drag, startPoint x: 501, startPoint y: 321, endPoint x: 307, endPoint y: 216, distance: 220.0
click at [308, 216] on section "Monitoring GA112 (Irwin) | Customers Affected incident page 709554 Start time :…" at bounding box center [588, 221] width 560 height 229
click at [812, 133] on icon at bounding box center [814, 135] width 9 height 8
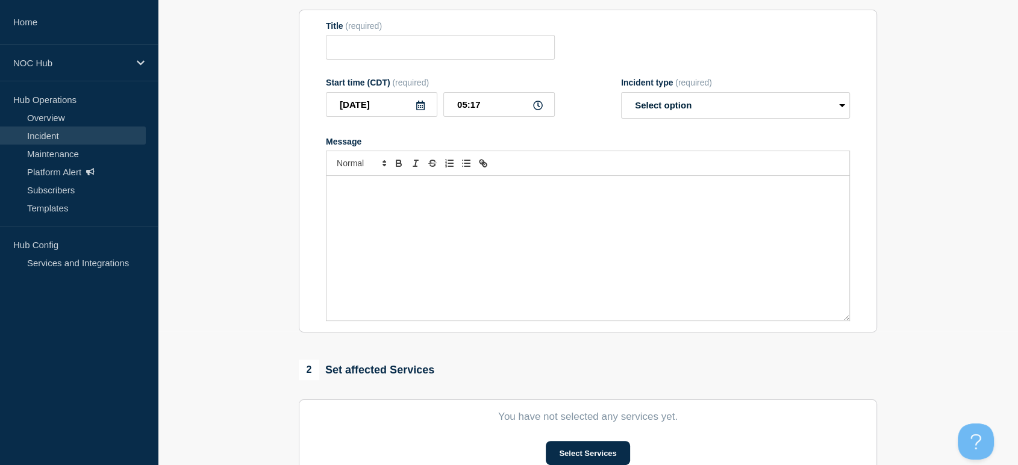
type input "GA112 ([PERSON_NAME]) | Customers Affected"
type input "05:00"
select select "monitoring"
radio input "false"
radio input "true"
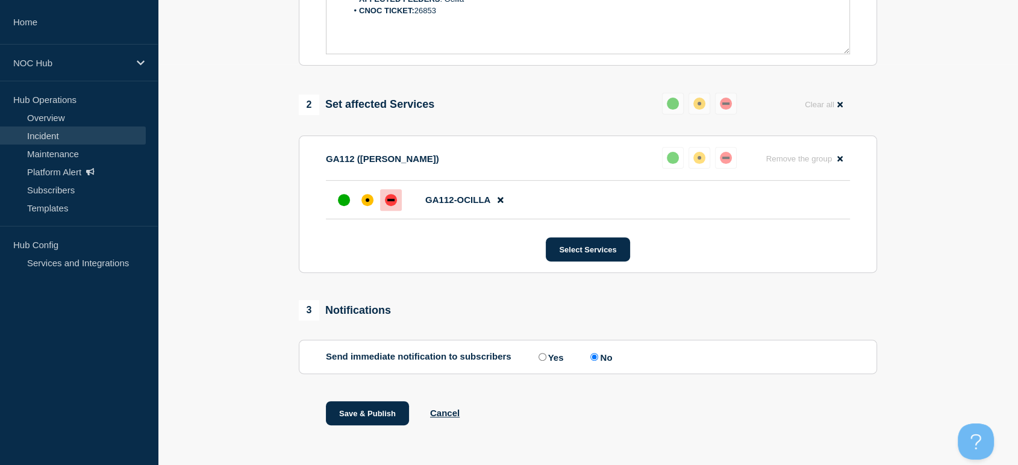
scroll to position [401, 0]
click at [583, 240] on button "Select Services" at bounding box center [588, 249] width 84 height 24
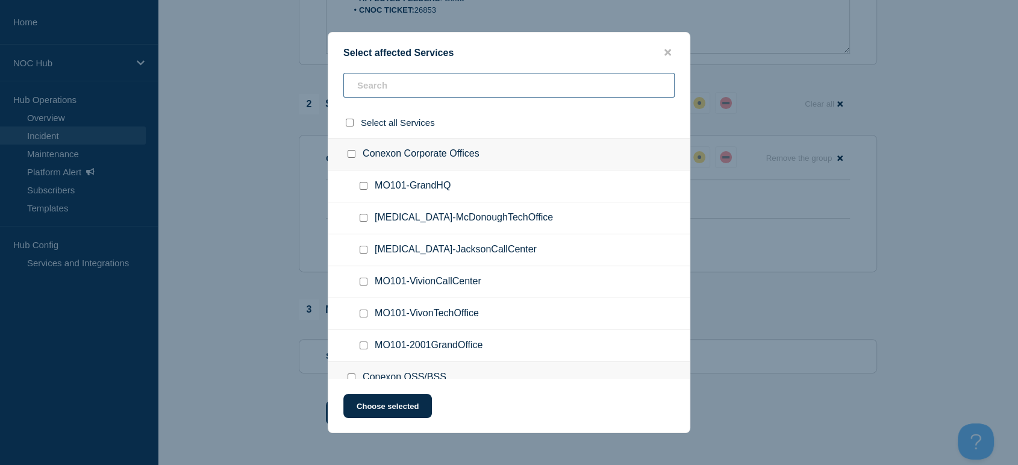
click at [405, 90] on input "text" at bounding box center [508, 85] width 331 height 25
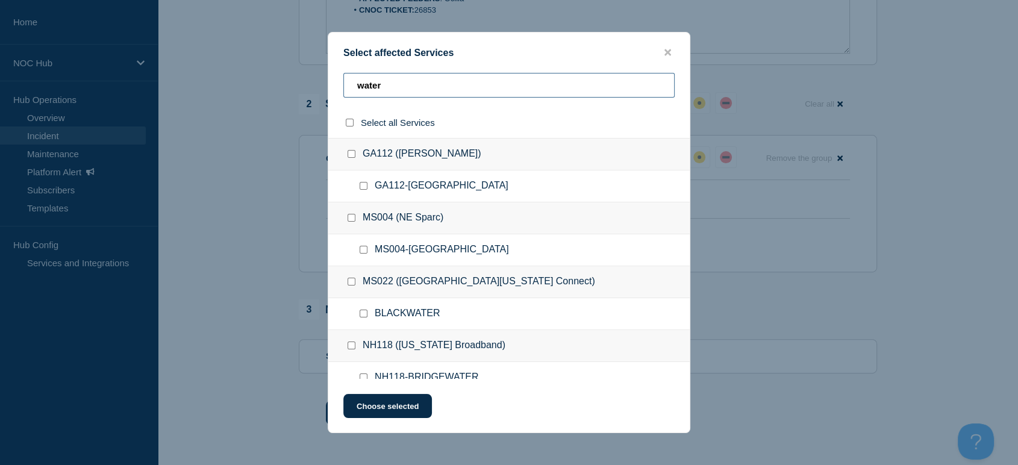
type input "water"
click at [361, 186] on input "GA112-WATERLOO checkbox" at bounding box center [364, 186] width 8 height 8
checkbox input "true"
click at [376, 416] on button "Choose selected" at bounding box center [387, 406] width 89 height 24
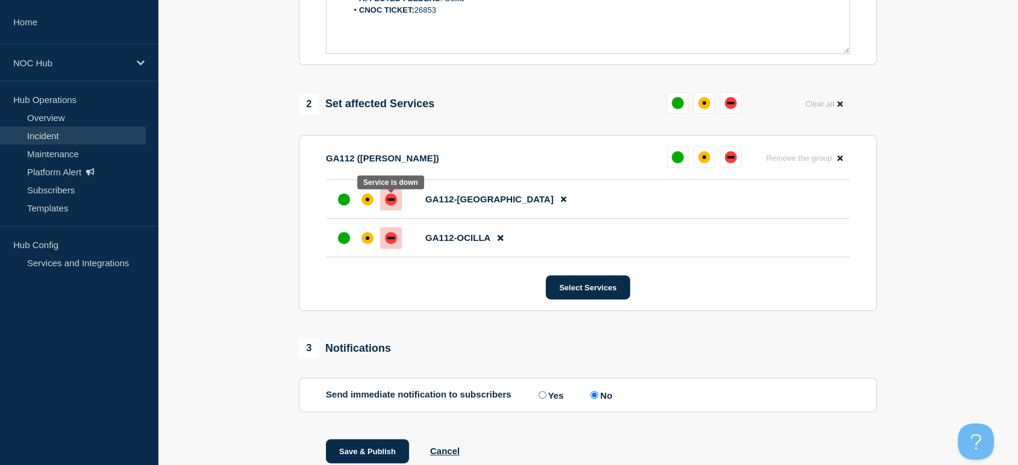
click at [387, 204] on div "down" at bounding box center [391, 199] width 12 height 12
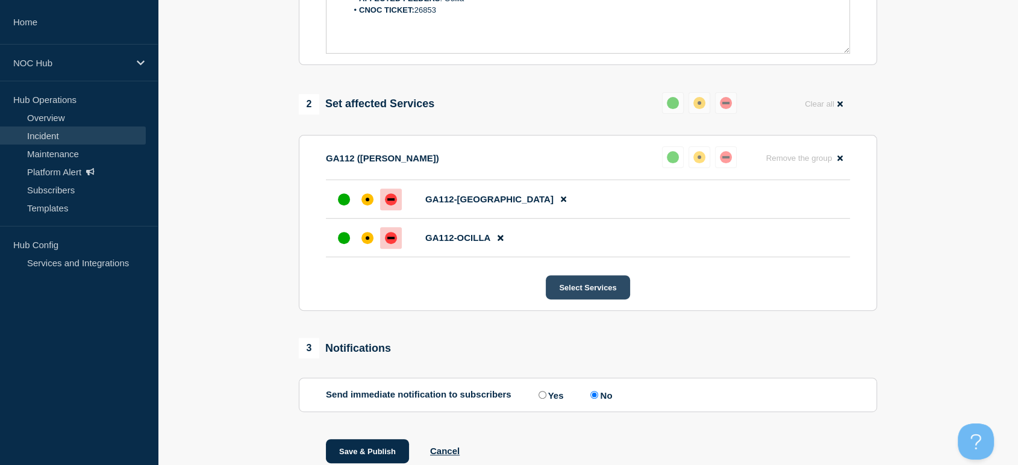
click at [569, 293] on button "Select Services" at bounding box center [588, 287] width 84 height 24
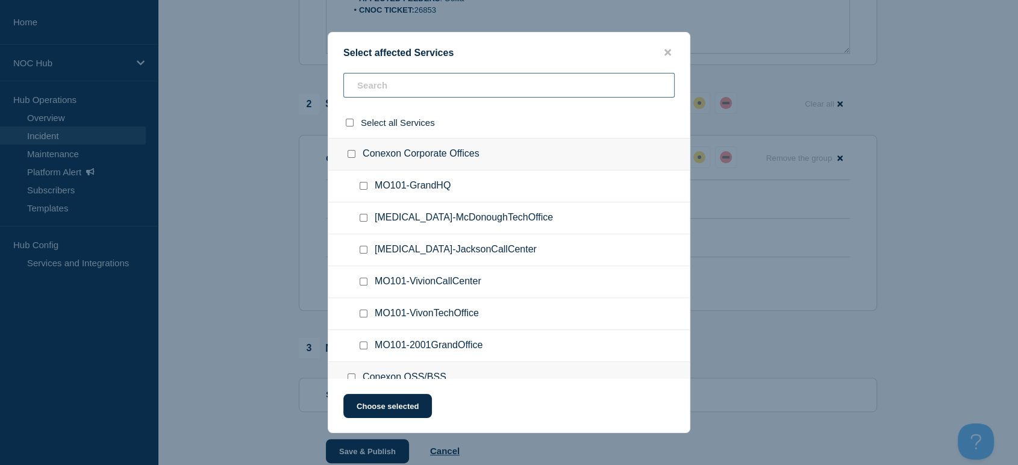
click at [424, 92] on input "text" at bounding box center [508, 85] width 331 height 25
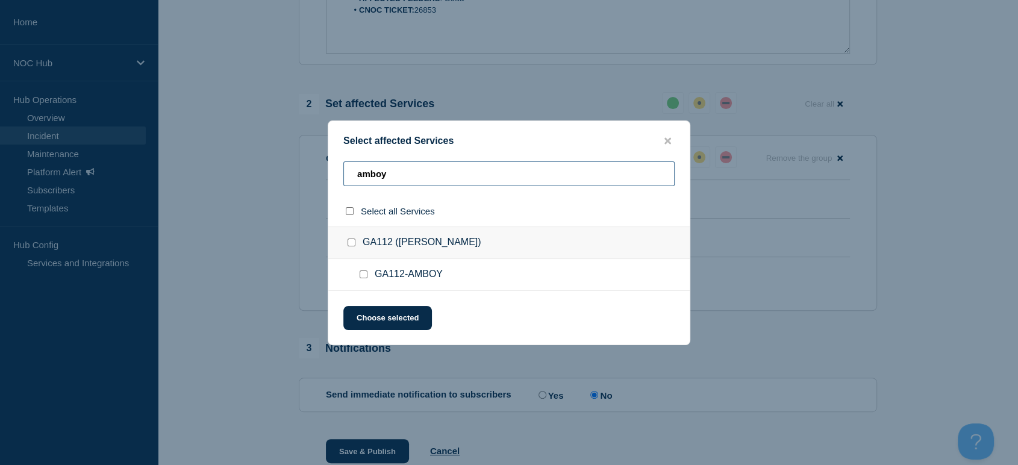
type input "amboy"
click at [361, 278] on input "GA112-AMBOY checkbox" at bounding box center [364, 275] width 8 height 8
checkbox input "true"
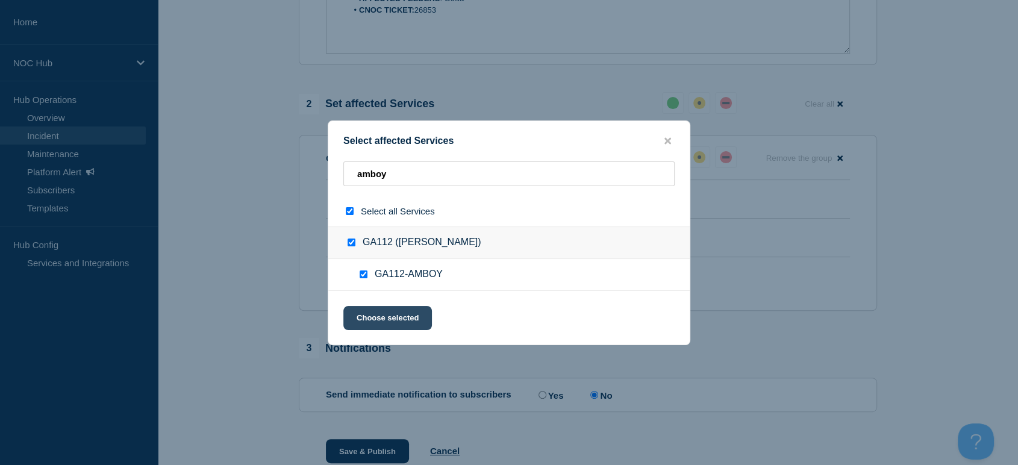
click at [382, 313] on button "Choose selected" at bounding box center [387, 318] width 89 height 24
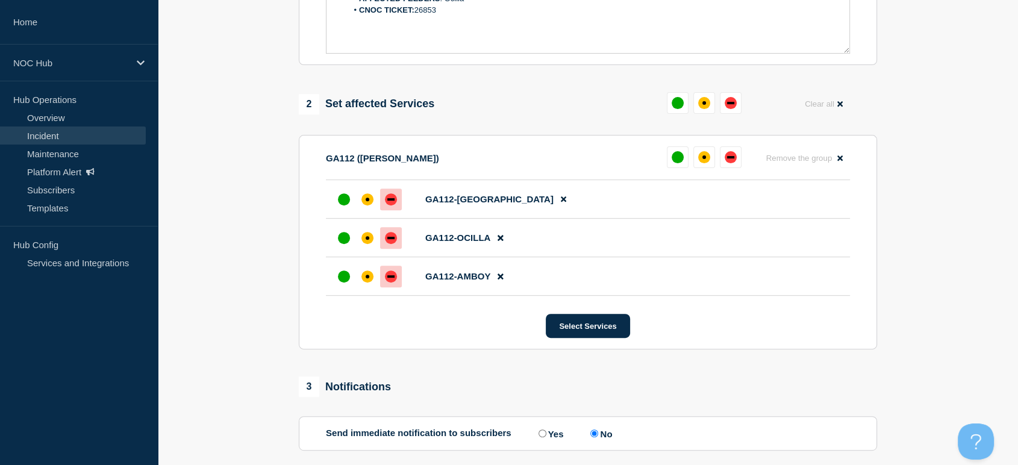
click at [390, 274] on div "down" at bounding box center [391, 277] width 12 height 12
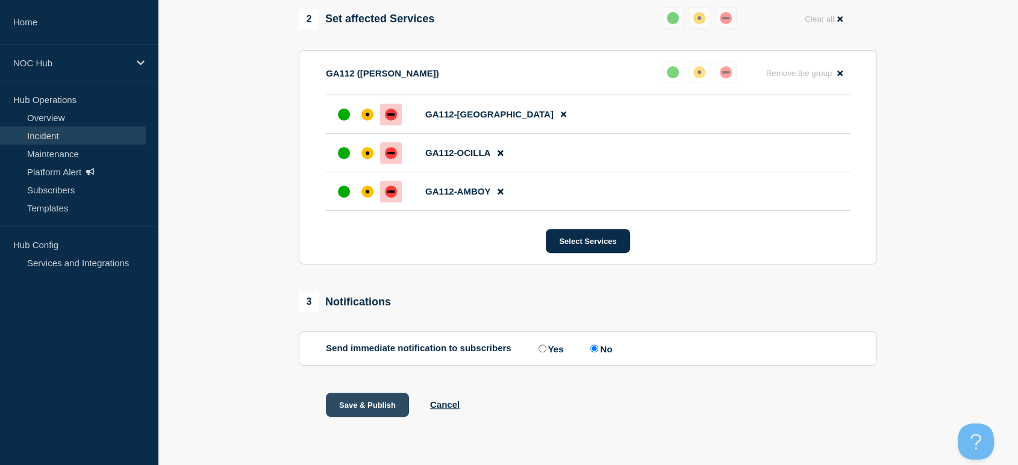
scroll to position [490, 0]
click at [360, 404] on button "Save & Publish" at bounding box center [367, 405] width 83 height 24
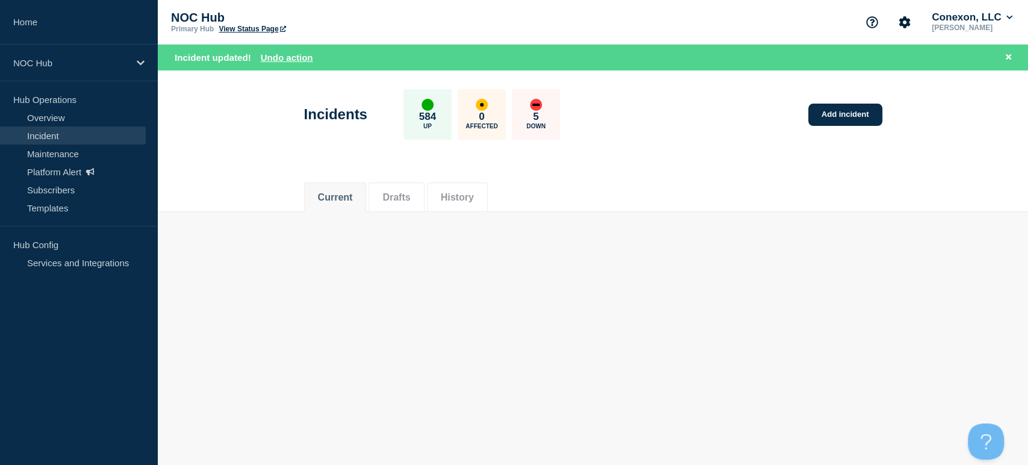
click at [66, 134] on link "Incident" at bounding box center [73, 136] width 146 height 18
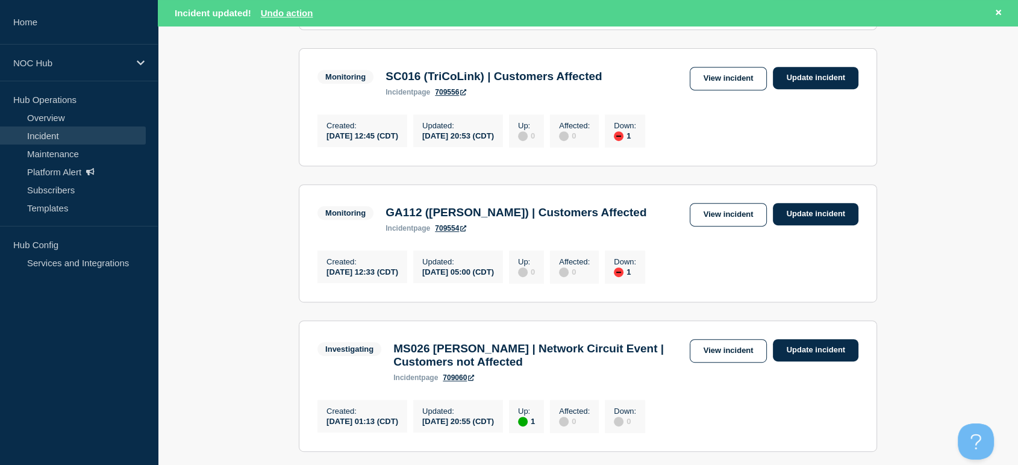
scroll to position [602, 0]
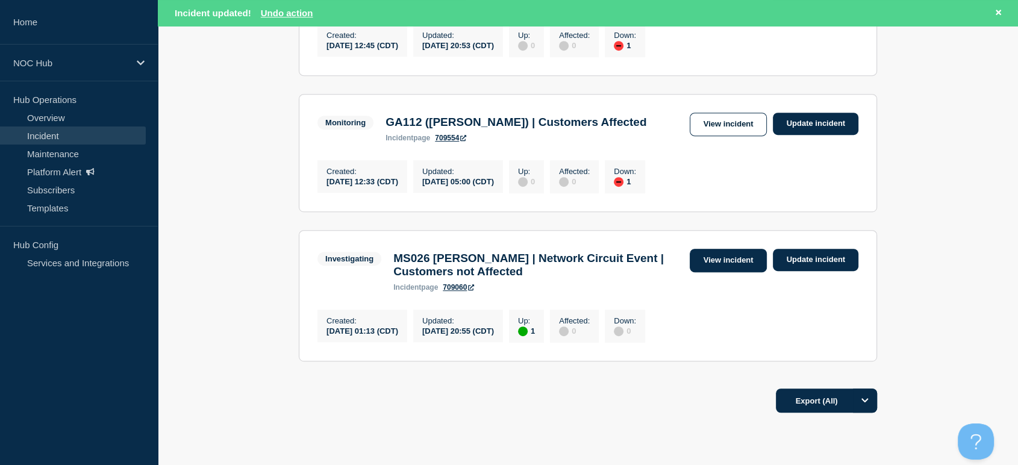
click at [708, 272] on link "View incident" at bounding box center [729, 260] width 78 height 23
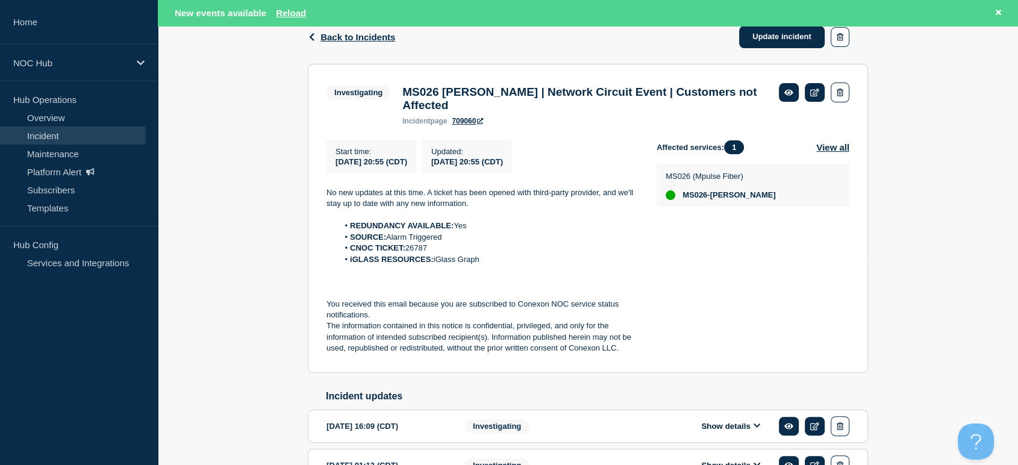
scroll to position [150, 0]
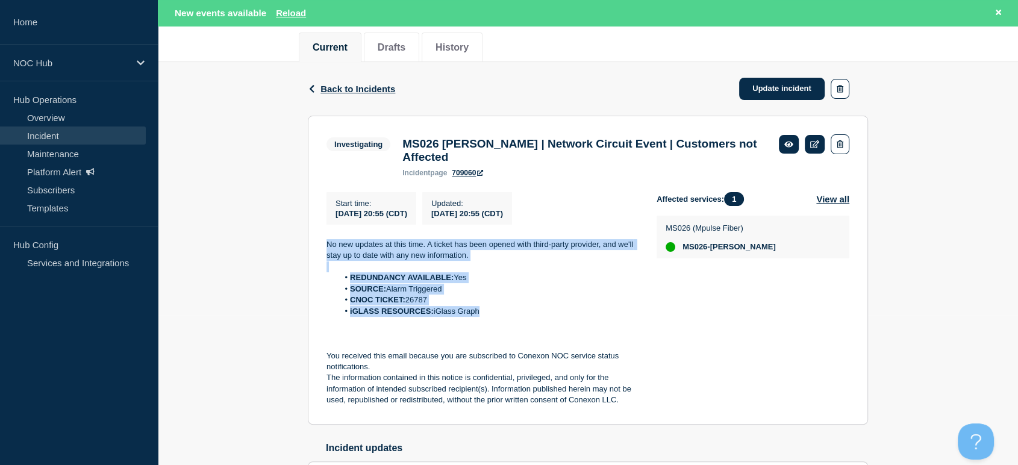
drag, startPoint x: 322, startPoint y: 239, endPoint x: 503, endPoint y: 324, distance: 200.5
click at [503, 324] on section "Investigating MS026 Elliott | Network Circuit Event | Customers not Affected in…" at bounding box center [588, 270] width 560 height 309
copy div "No new updates at this time. A ticket has been opened with third-party provider…"
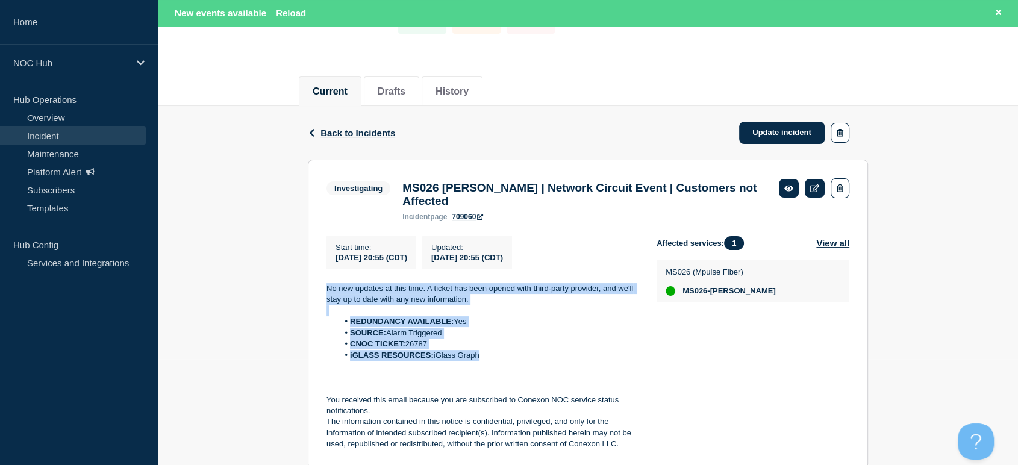
scroll to position [16, 0]
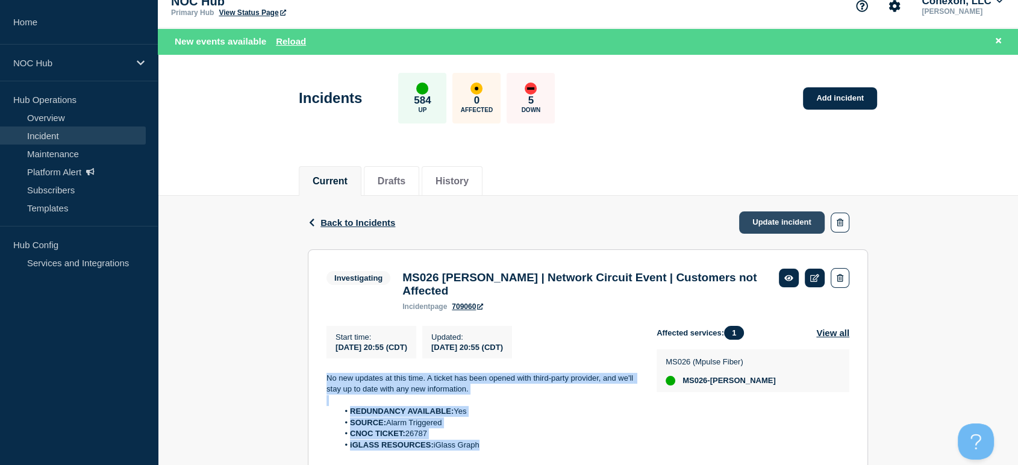
click at [757, 220] on link "Update incident" at bounding box center [782, 222] width 86 height 22
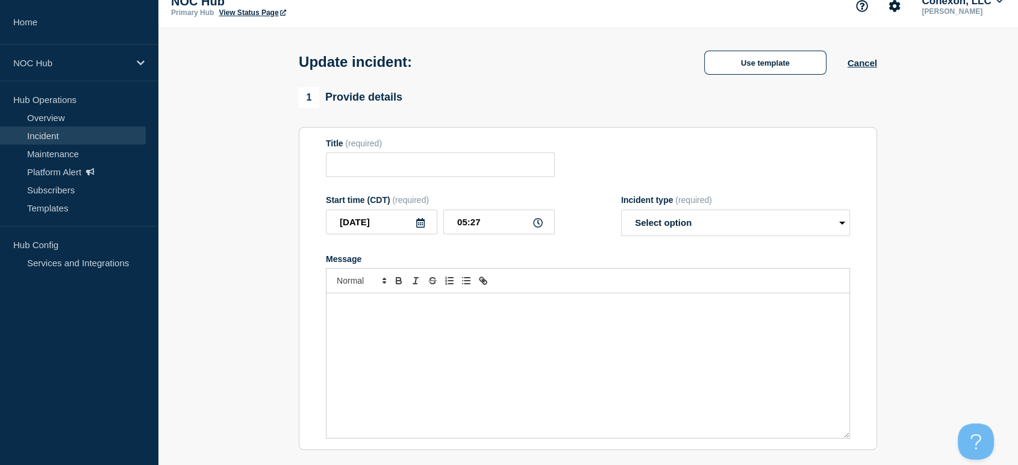
type input "MS026 [PERSON_NAME] | Network Circuit Event | Customers not Affected"
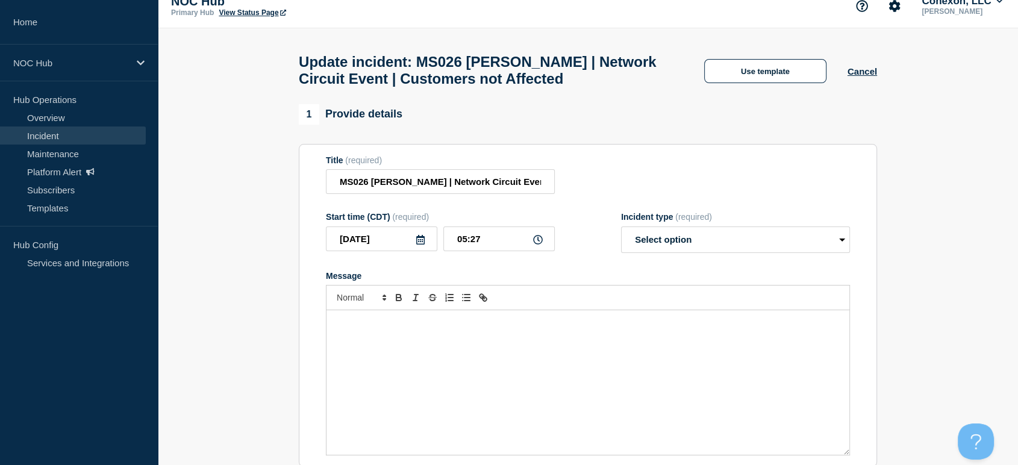
click at [444, 165] on div "Title (required)" at bounding box center [440, 160] width 229 height 10
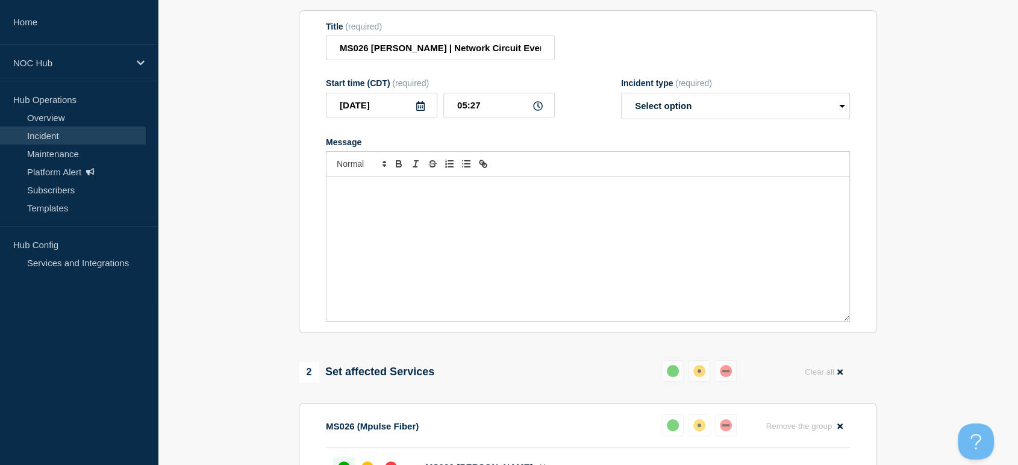
click at [526, 213] on div "Message" at bounding box center [588, 249] width 523 height 145
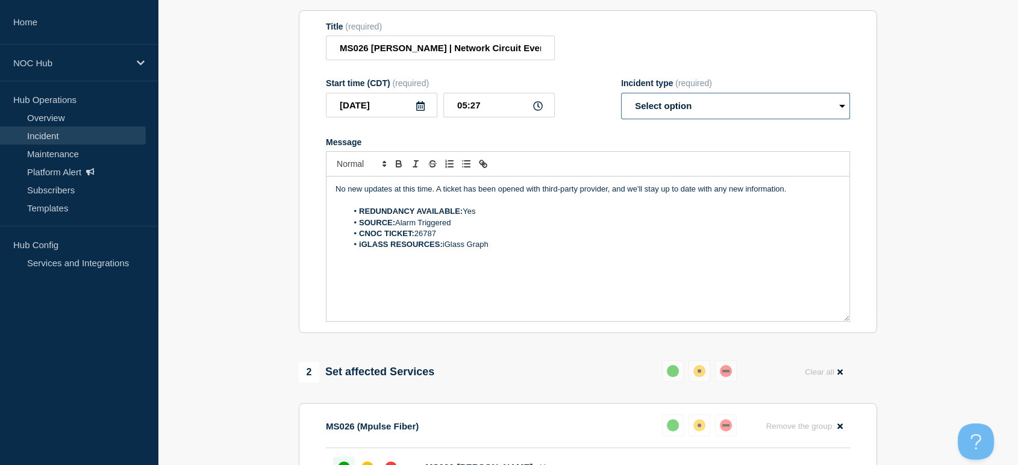
click at [672, 119] on select "Select option Investigating Identified Monitoring Resolved" at bounding box center [735, 106] width 229 height 27
select select "resolved"
click at [621, 99] on select "Select option Investigating Identified Monitoring Resolved" at bounding box center [735, 106] width 229 height 27
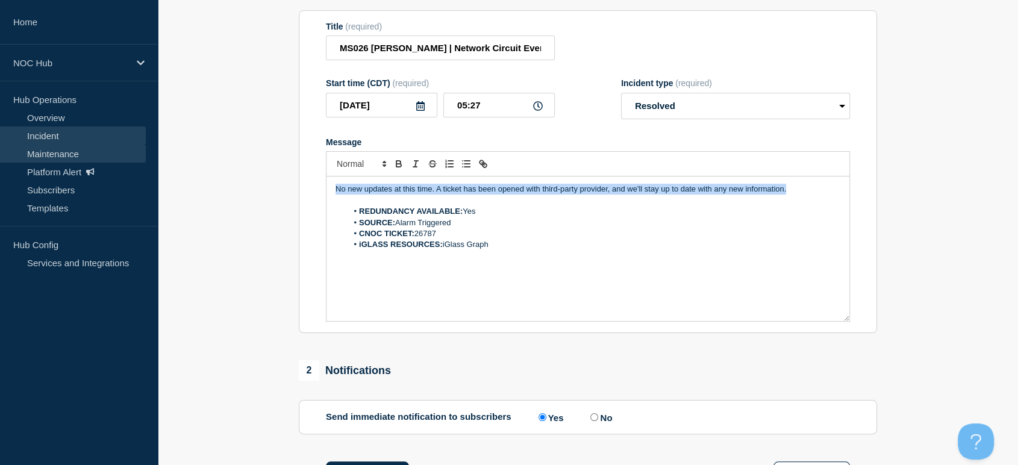
drag, startPoint x: 802, startPoint y: 198, endPoint x: 68, endPoint y: 151, distance: 735.9
click at [33, 148] on div "Home NOC Hub Hub Operations Overview Incident Maintenance Platform Alert Subscr…" at bounding box center [509, 280] width 1018 height 860
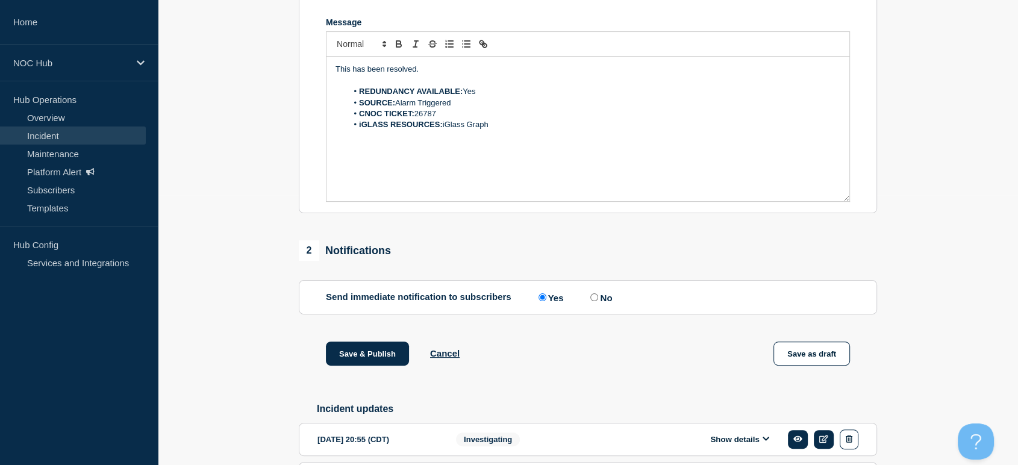
scroll to position [351, 0]
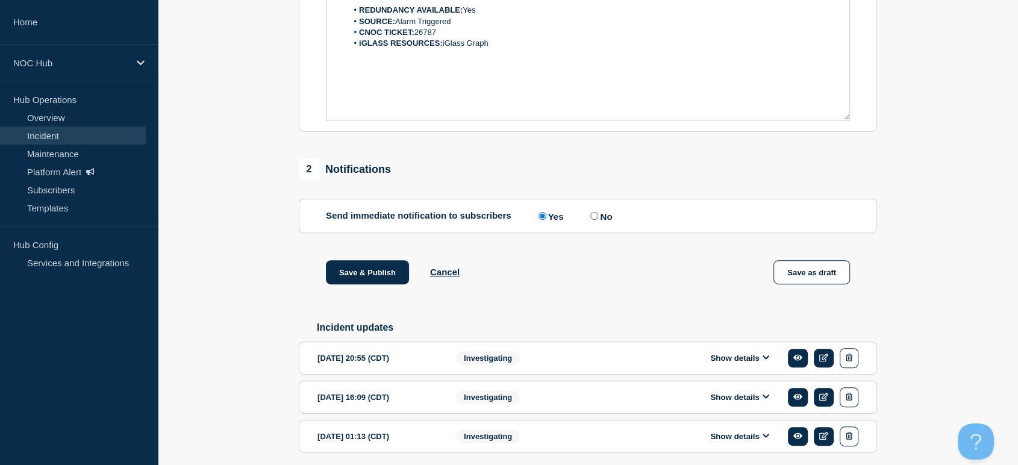
click at [598, 220] on input "No" at bounding box center [594, 216] width 8 height 8
radio input "true"
radio input "false"
click at [360, 283] on button "Save & Publish" at bounding box center [367, 272] width 83 height 24
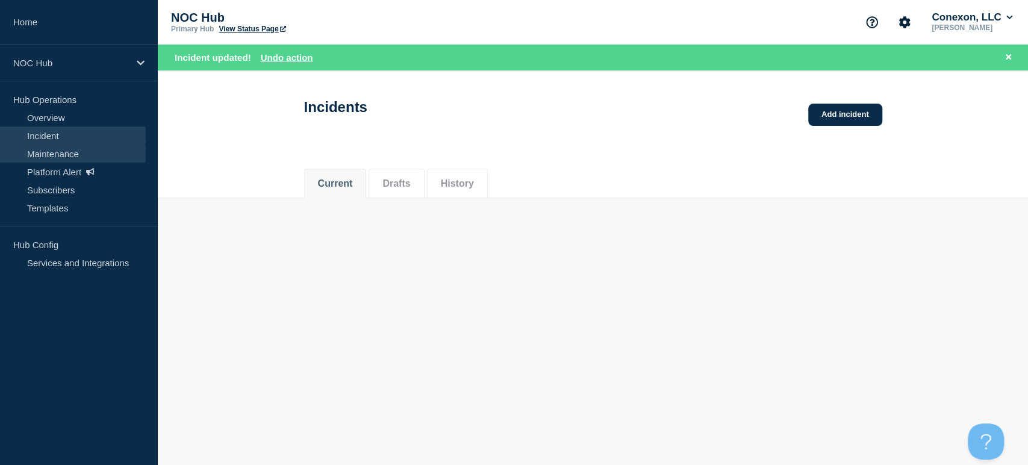
click at [54, 152] on link "Maintenance" at bounding box center [73, 154] width 146 height 18
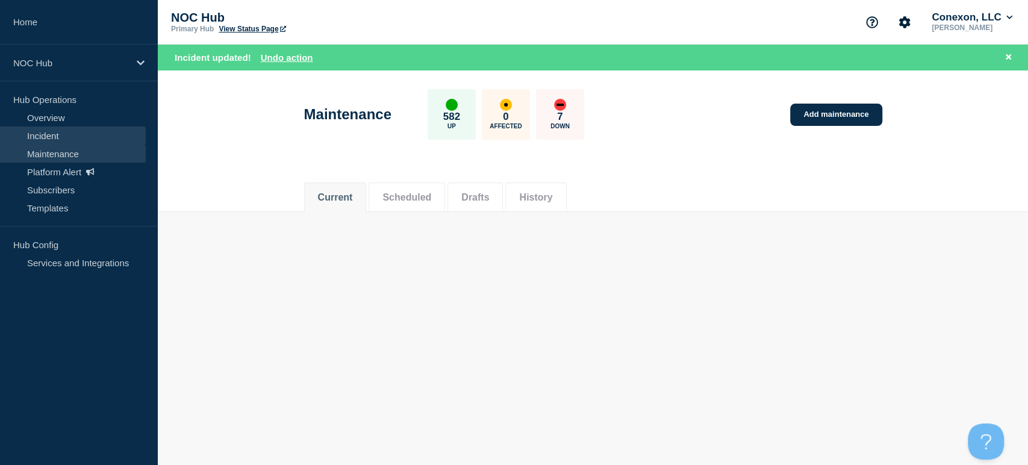
click at [54, 139] on link "Incident" at bounding box center [73, 136] width 146 height 18
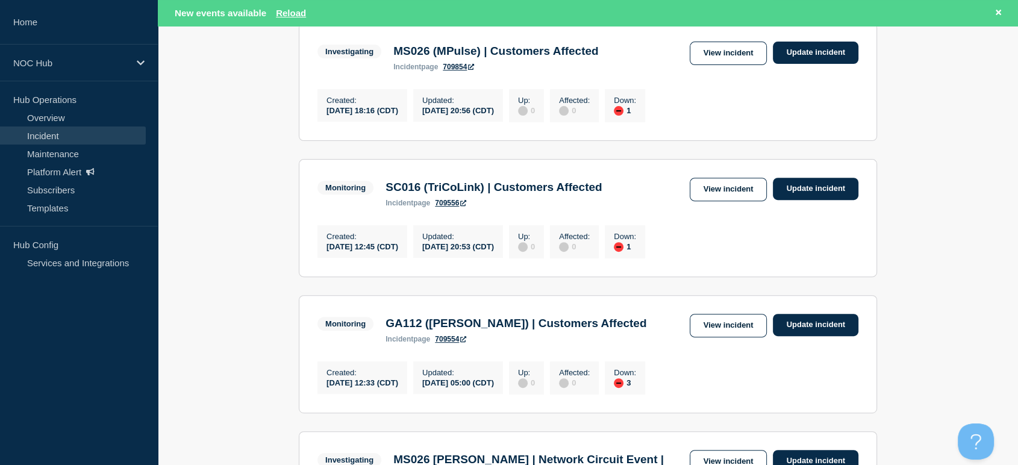
scroll to position [602, 0]
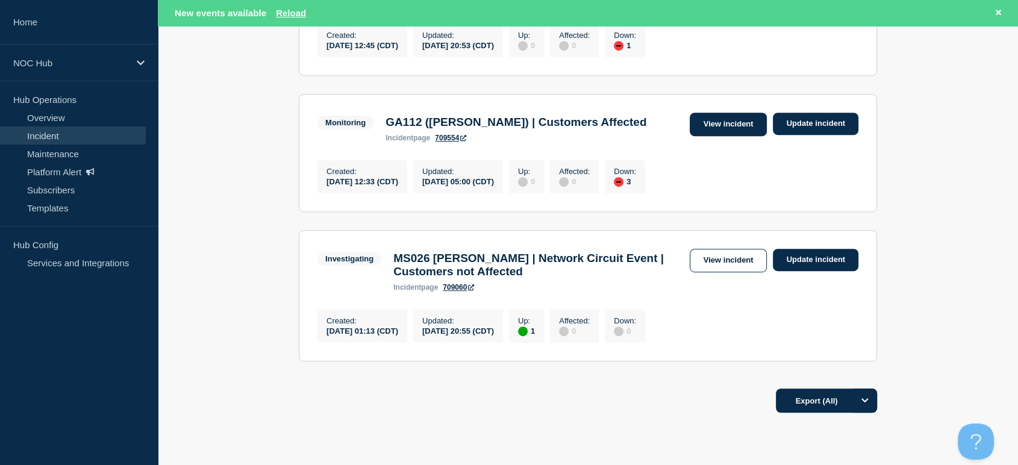
click at [719, 136] on link "View incident" at bounding box center [729, 124] width 78 height 23
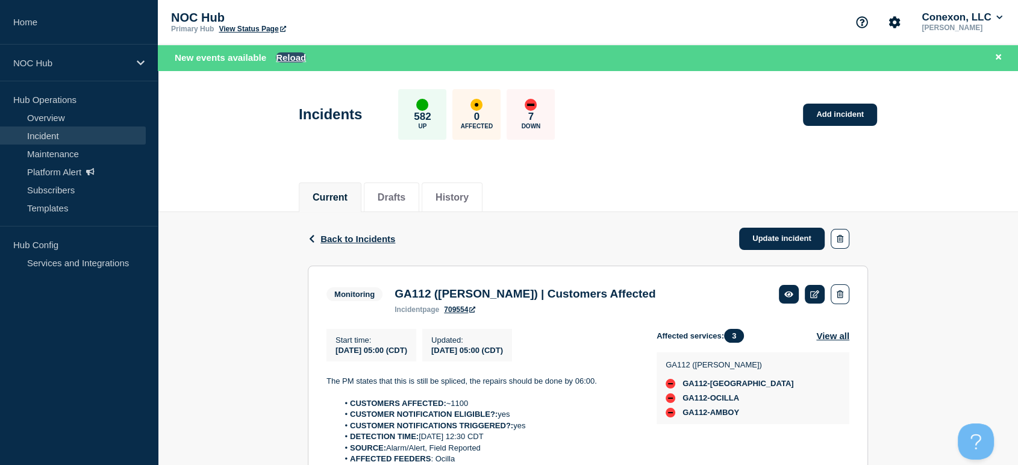
click at [286, 52] on button "Reload" at bounding box center [291, 57] width 30 height 10
click at [290, 55] on button "Reload" at bounding box center [291, 57] width 30 height 10
click at [52, 117] on link "Overview" at bounding box center [73, 117] width 146 height 18
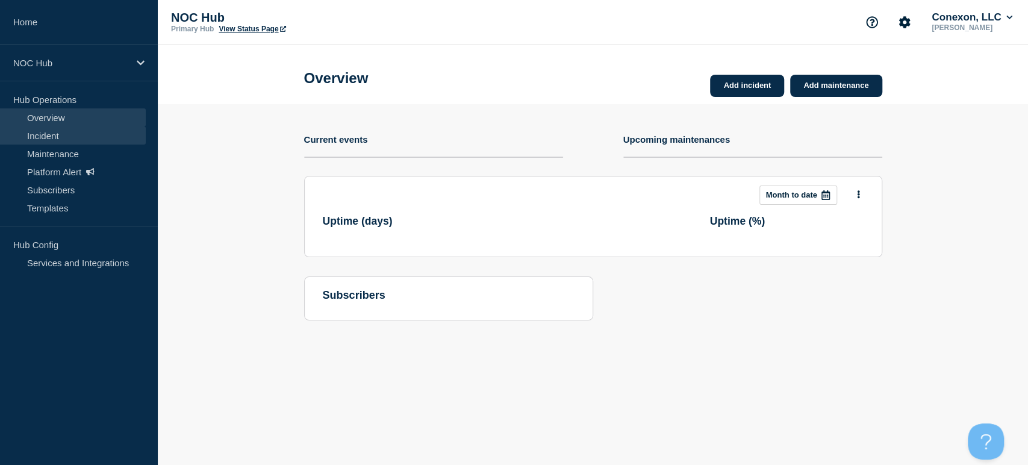
click at [49, 137] on link "Incident" at bounding box center [73, 136] width 146 height 18
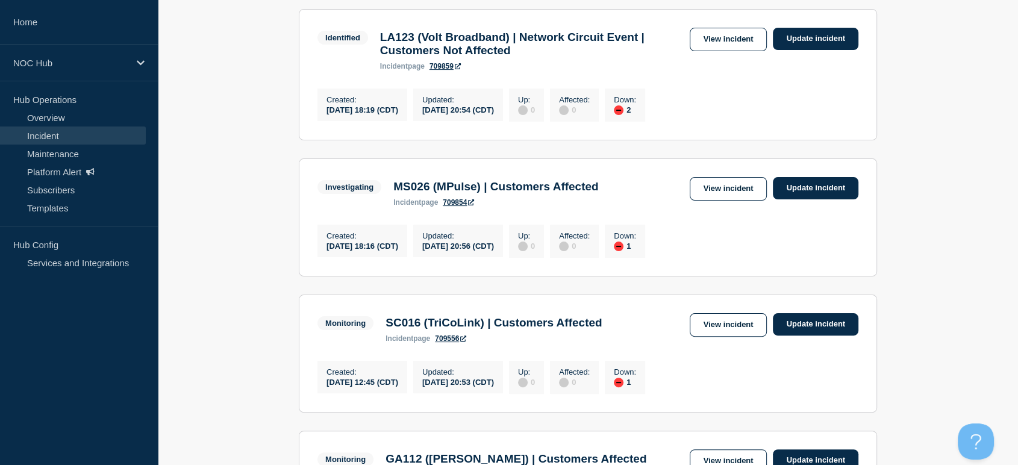
scroll to position [201, 0]
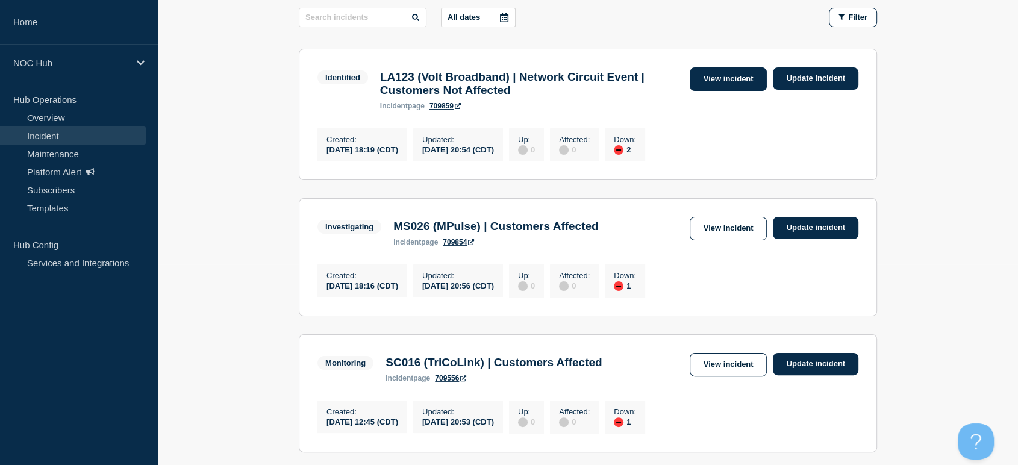
click at [704, 77] on link "View incident" at bounding box center [729, 78] width 78 height 23
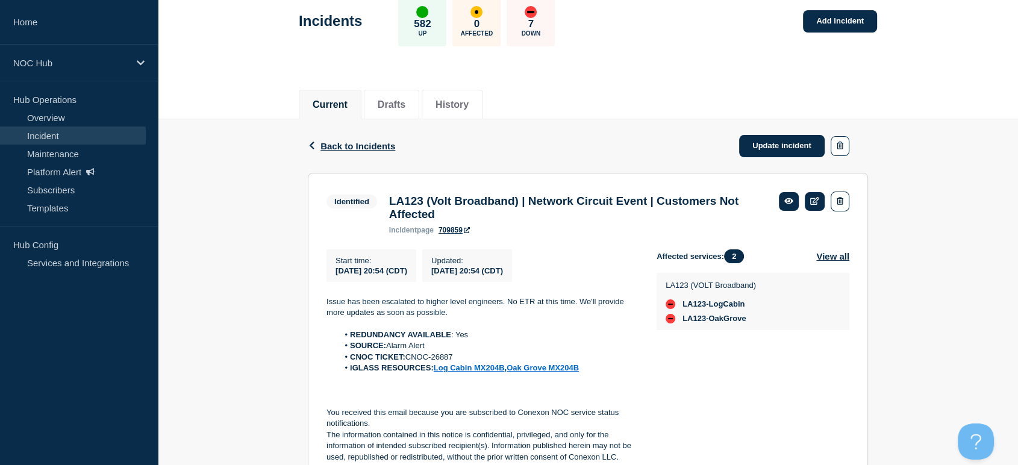
scroll to position [67, 0]
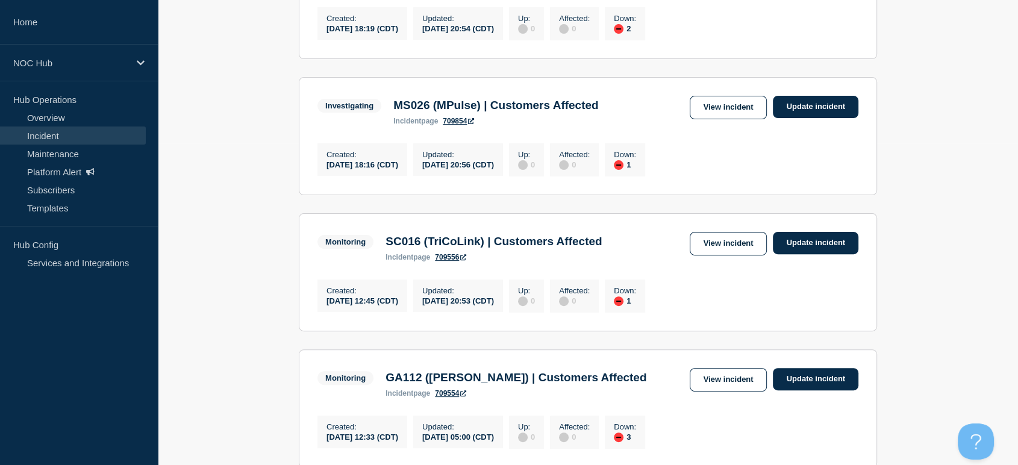
scroll to position [201, 0]
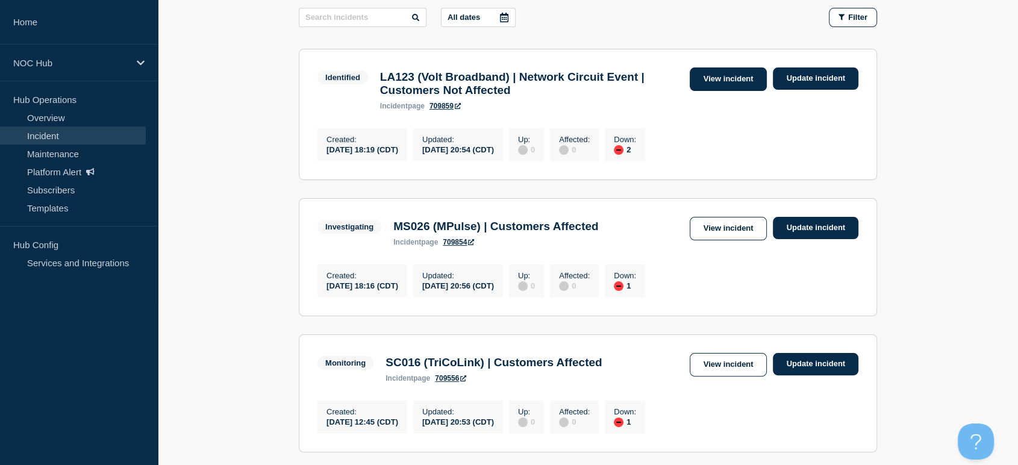
click at [724, 68] on link "View incident" at bounding box center [729, 78] width 78 height 23
